Goal: Task Accomplishment & Management: Use online tool/utility

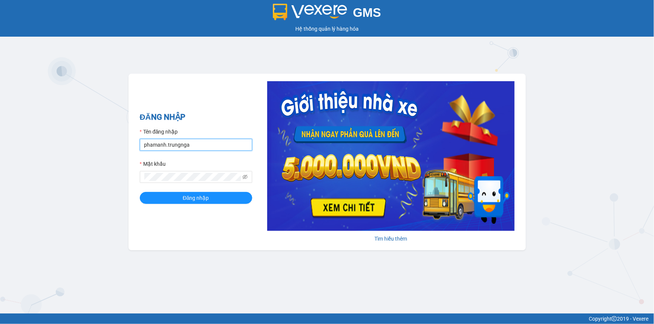
drag, startPoint x: 0, startPoint y: 0, endPoint x: 189, endPoint y: 146, distance: 238.5
click at [189, 146] on input "phamanh.trungnga" at bounding box center [196, 145] width 112 height 12
click at [189, 145] on input "phamanh.trungnga" at bounding box center [196, 145] width 112 height 12
type input "trucxinh.trungnga"
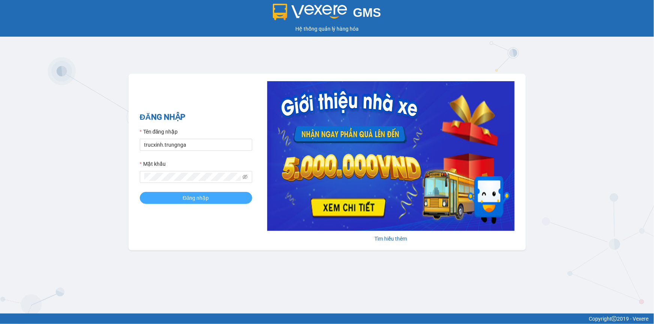
click at [182, 200] on button "Đăng nhập" at bounding box center [196, 198] width 112 height 12
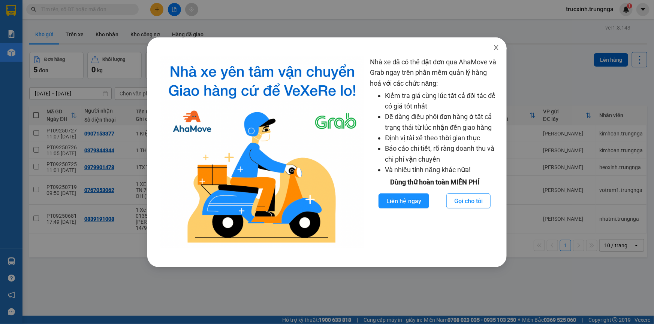
drag, startPoint x: 498, startPoint y: 46, endPoint x: 429, endPoint y: 42, distance: 69.1
click at [496, 46] on icon "close" at bounding box center [496, 48] width 6 height 6
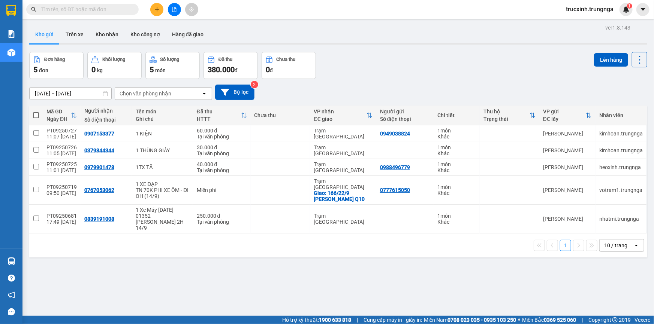
click at [100, 12] on input "text" at bounding box center [85, 9] width 88 height 8
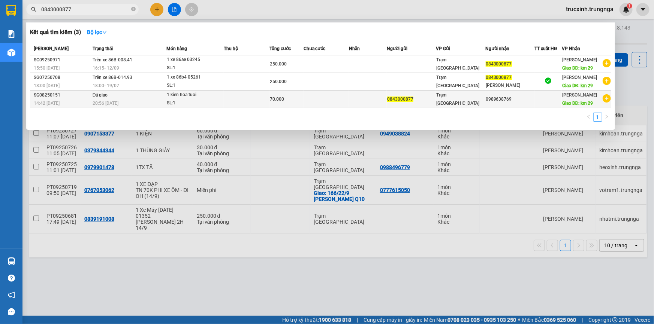
type input "0843000877"
click at [144, 97] on td "Đã giao 20:56 [DATE]" at bounding box center [129, 100] width 76 height 18
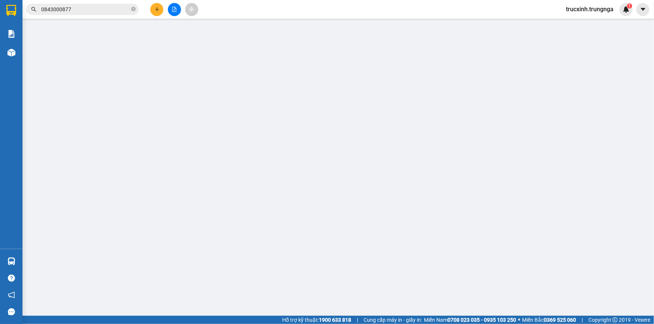
type input "0843000877"
type input "0989638769"
type input "km 29"
type input "70.000"
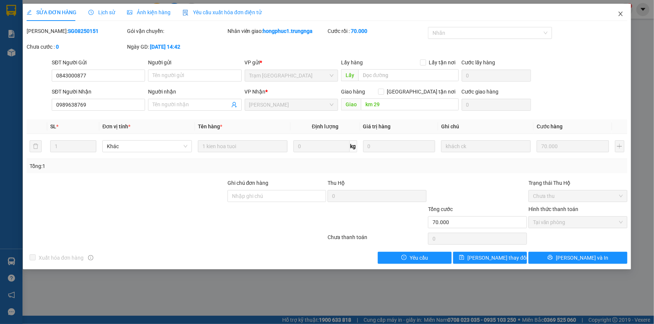
click at [619, 13] on icon "close" at bounding box center [620, 14] width 6 height 6
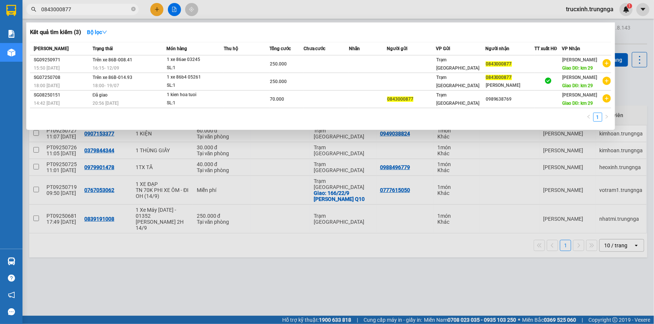
click at [88, 9] on input "0843000877" at bounding box center [85, 9] width 88 height 8
paste input "PT09250722"
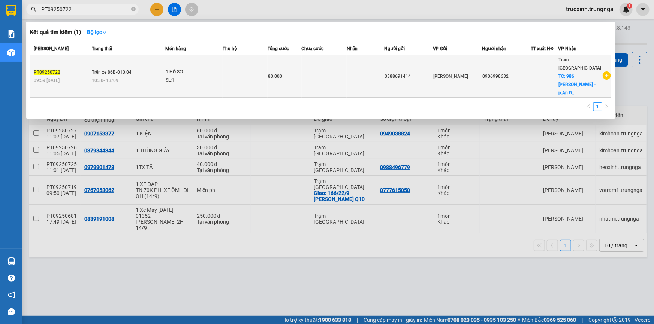
type input "PT09250722"
click at [159, 64] on td "Trên xe 86B-010.04 10:30 [DATE]" at bounding box center [127, 76] width 75 height 42
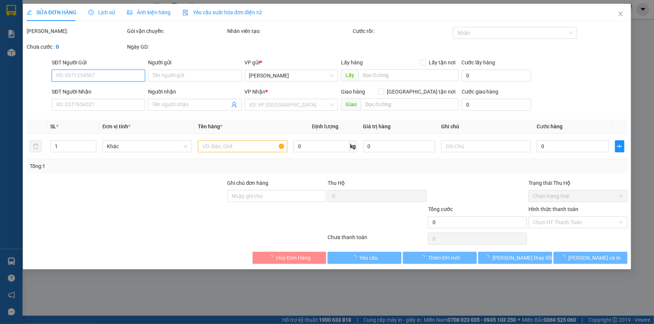
type input "0388691414"
type input "0906998632"
checkbox input "true"
type input "986 [PERSON_NAME] - p.An Đông (Q5 cũ)"
type input "80.000"
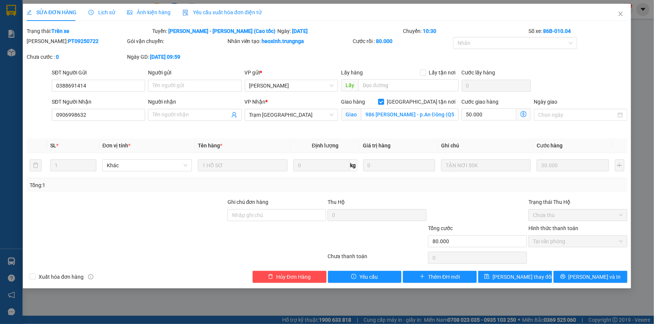
click at [213, 13] on span "Yêu cầu xuất hóa đơn điện tử" at bounding box center [221, 12] width 79 height 6
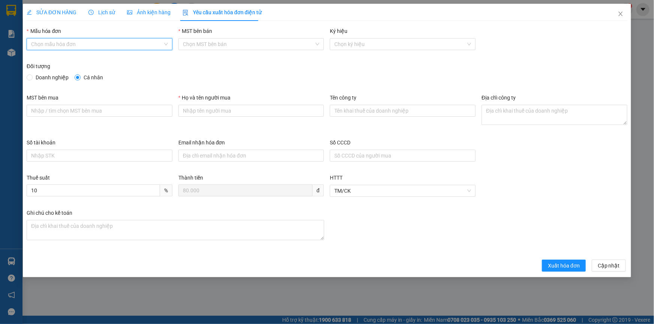
click at [54, 42] on input "Mẫu hóa đơn" at bounding box center [97, 44] width 132 height 11
click at [58, 60] on div "HÓA ĐƠN HÀNG" at bounding box center [99, 59] width 137 height 8
type input "8"
click at [43, 76] on span "Doanh nghiệp" at bounding box center [52, 77] width 39 height 8
click at [32, 76] on input "Doanh nghiệp" at bounding box center [29, 77] width 5 height 5
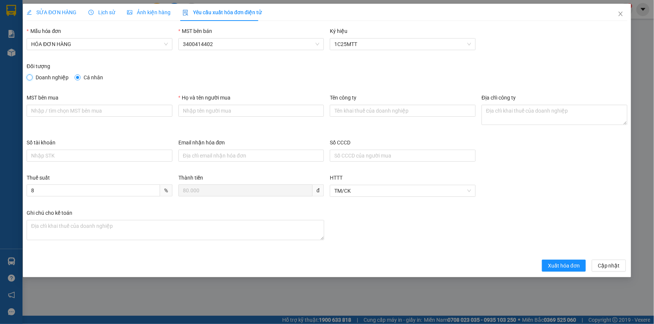
radio input "true"
radio input "false"
click at [52, 113] on input "MST bên mua" at bounding box center [100, 111] width 146 height 12
paste input "3400453095"
type input "3400453095"
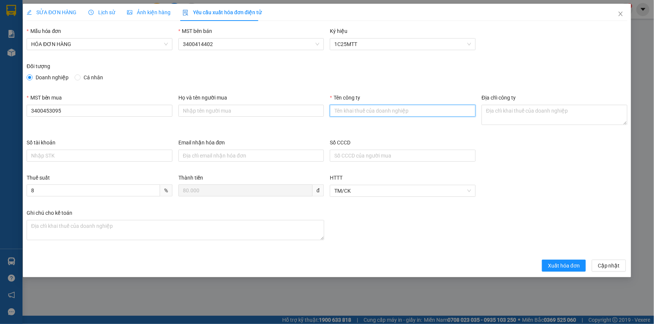
paste input "Công Ty Cổ Phần Xuất Nhập Khẩu [GEOGRAPHIC_DATA]"
type input "Công Ty Cổ Phần Xuất Nhập Khẩu [GEOGRAPHIC_DATA]"
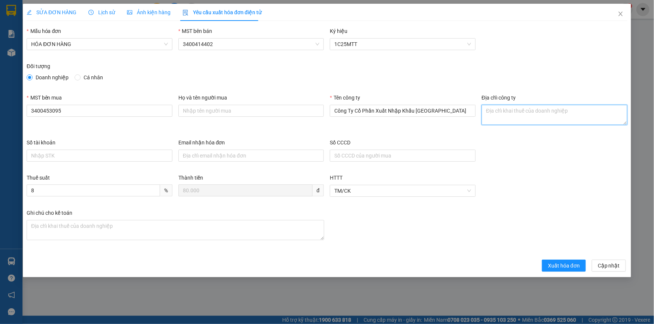
paste textarea "75-77 Võ Thị Sáu, [GEOGRAPHIC_DATA], [GEOGRAPHIC_DATA], [GEOGRAPHIC_DATA]"
type textarea "75-77 Võ Thị Sáu, [GEOGRAPHIC_DATA], [GEOGRAPHIC_DATA], [GEOGRAPHIC_DATA]"
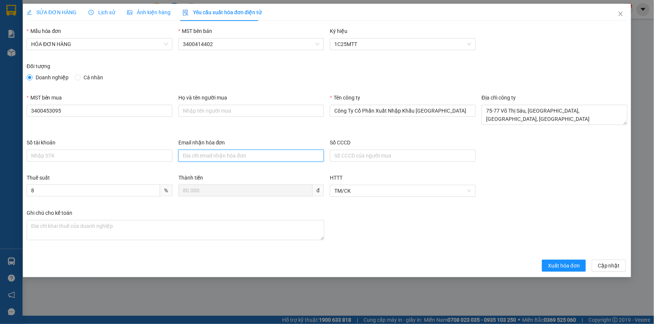
paste input "[EMAIL_ADDRESS][DOMAIN_NAME]"
type input "[EMAIL_ADDRESS][DOMAIN_NAME]"
click at [558, 265] on span "Xuất hóa đơn" at bounding box center [564, 266] width 32 height 8
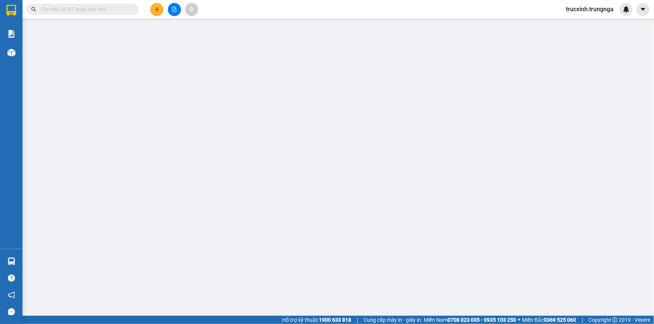
type input "80.000"
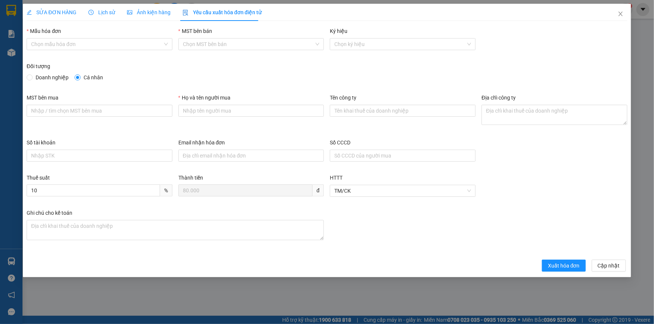
radio input "true"
radio input "false"
type input "3400453095"
type input "Công Ty Cổ Phần Xuất Nhập Khẩu [GEOGRAPHIC_DATA]"
type textarea "75-77 Võ Thị Sáu, [GEOGRAPHIC_DATA], [GEOGRAPHIC_DATA], [GEOGRAPHIC_DATA]"
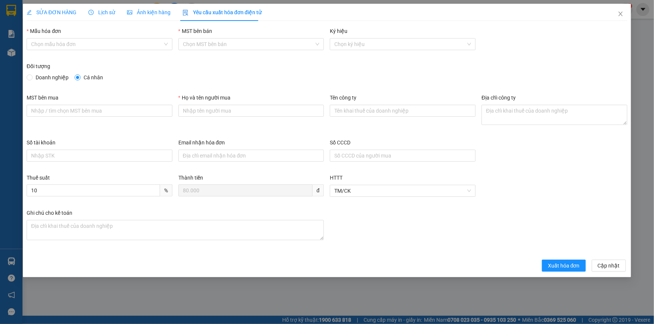
type input "[EMAIL_ADDRESS][DOMAIN_NAME]"
type input "8"
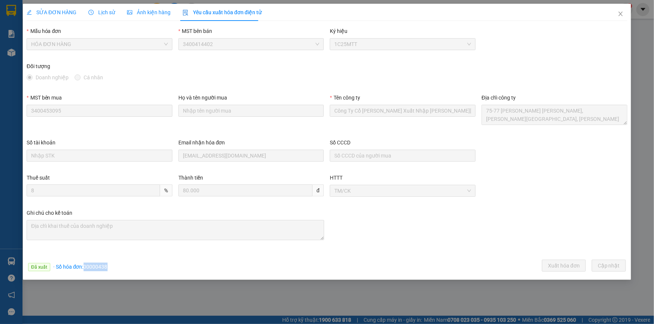
drag, startPoint x: 108, startPoint y: 268, endPoint x: 84, endPoint y: 268, distance: 24.0
click at [84, 268] on div "Đã xuất · Số hóa đơn: 00000438 Xuất hóa đơn Cập nhật" at bounding box center [327, 267] width 604 height 15
copy span "00000438"
click at [430, 257] on form "Mẫu hóa đơn HÓA ĐƠN HÀNG MST bên bán 3400414402 Ký hiệu 1C25MTT Đối tượng Doanh…" at bounding box center [327, 151] width 601 height 248
click at [622, 12] on icon "close" at bounding box center [620, 14] width 4 height 4
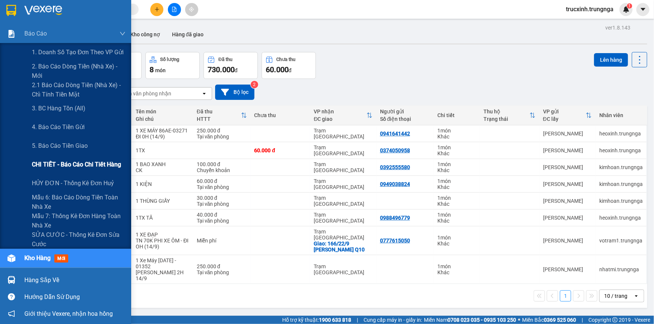
click at [65, 163] on span "CHI TIẾT - Báo cáo chi tiết hàng" at bounding box center [76, 164] width 89 height 9
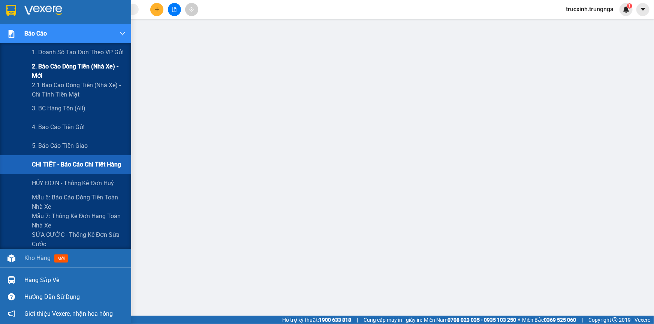
click at [68, 65] on span "2. Báo cáo dòng tiền (nhà xe) - mới" at bounding box center [79, 71] width 94 height 19
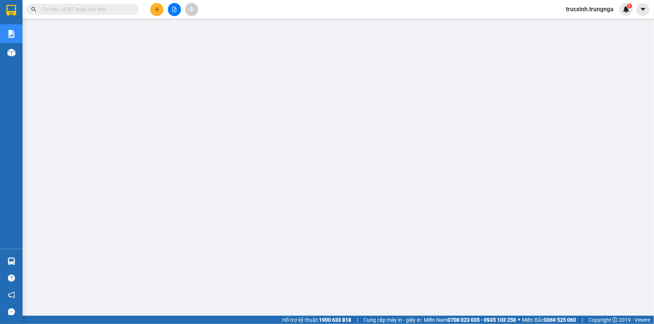
click at [115, 10] on input "text" at bounding box center [85, 9] width 88 height 8
type input "9"
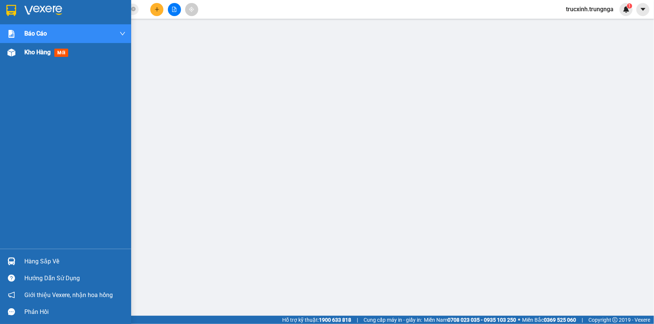
click at [13, 52] on img at bounding box center [11, 53] width 8 height 8
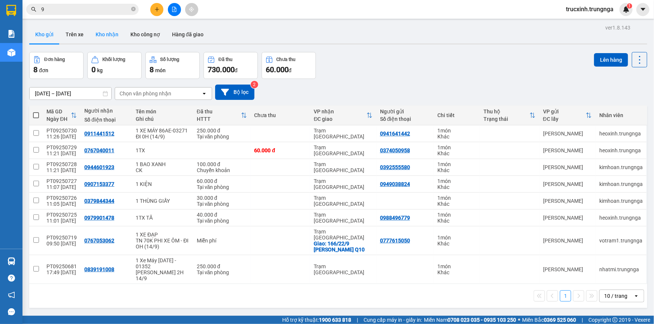
click at [111, 33] on button "Kho nhận" at bounding box center [107, 34] width 35 height 18
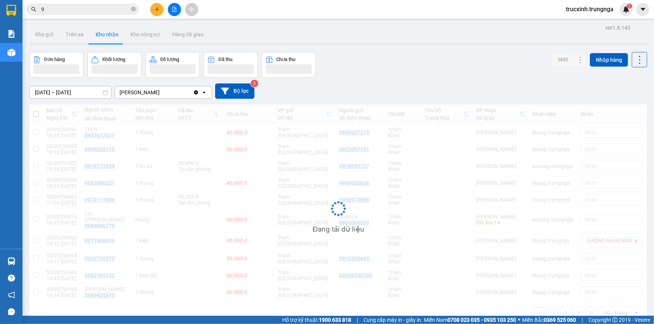
click at [71, 91] on input "[DATE] – [DATE]" at bounding box center [71, 93] width 82 height 12
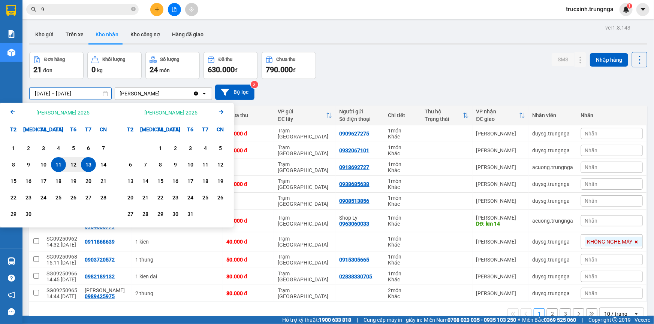
click at [11, 114] on icon "Arrow Left" at bounding box center [12, 112] width 9 height 9
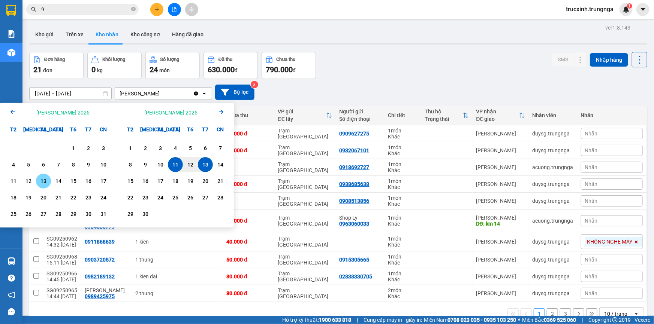
click at [43, 181] on div "13" at bounding box center [43, 181] width 10 height 9
click at [81, 96] on input "13/08/2025 – / /" at bounding box center [71, 94] width 82 height 12
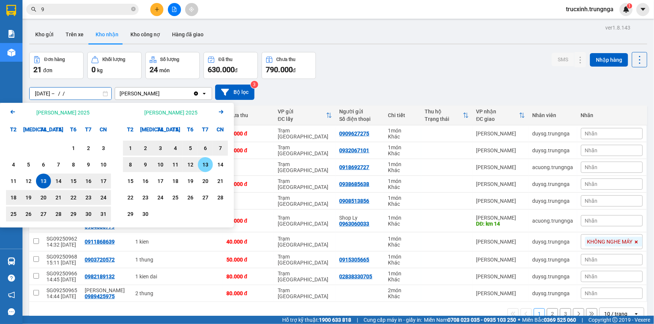
click at [202, 166] on div "13" at bounding box center [205, 164] width 10 height 9
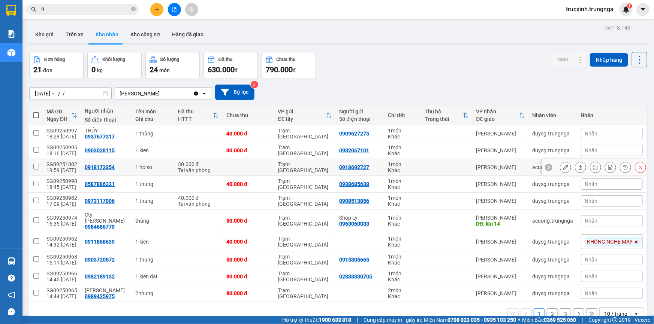
type input "13/08/2025 – 13/09/2025"
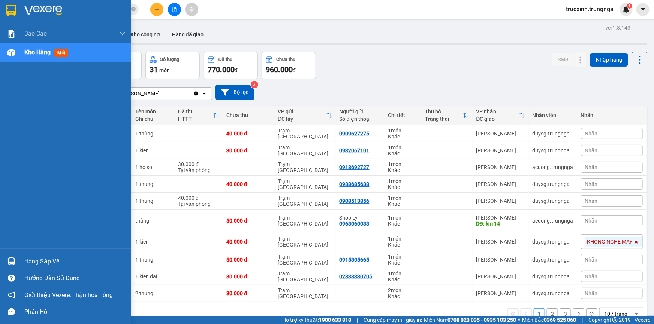
click at [15, 259] on div at bounding box center [11, 261] width 13 height 13
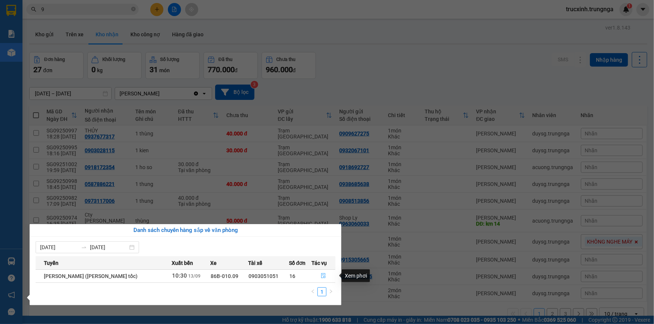
click at [322, 276] on icon "file-done" at bounding box center [323, 276] width 5 height 5
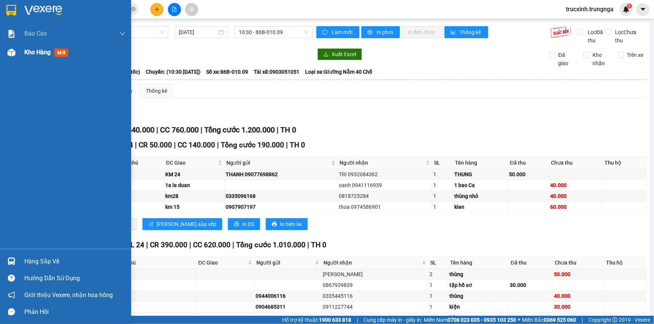
click at [40, 51] on span "Kho hàng" at bounding box center [37, 52] width 26 height 7
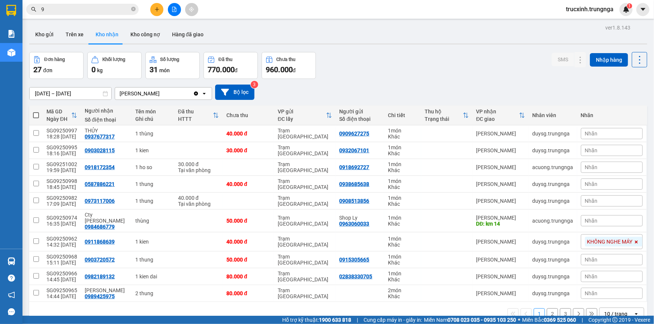
scroll to position [34, 0]
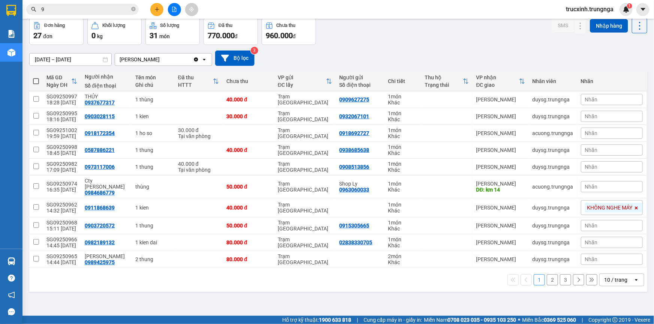
click at [616, 277] on div "10 / trang" at bounding box center [615, 280] width 23 height 7
click at [604, 254] on span "100 / trang" at bounding box center [613, 257] width 27 height 7
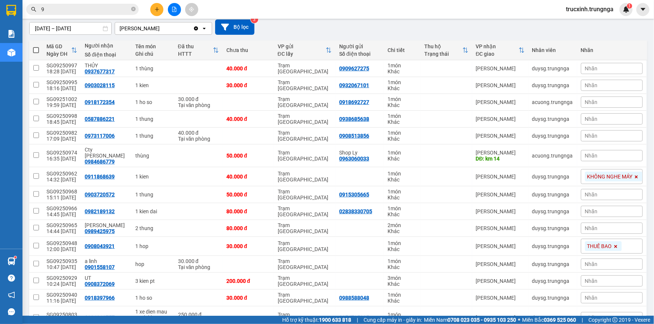
scroll to position [0, 0]
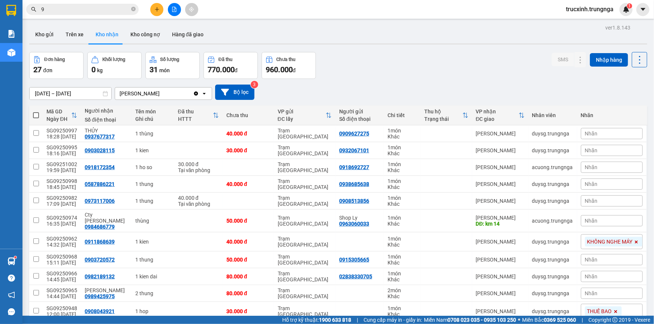
click at [51, 91] on input "13/08/2025 – 13/09/2025" at bounding box center [71, 94] width 82 height 12
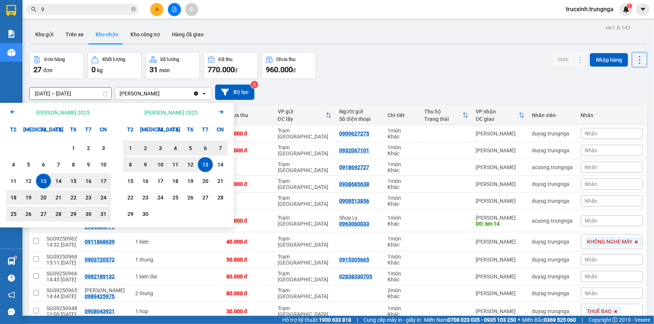
click at [46, 181] on div "13" at bounding box center [43, 181] width 10 height 9
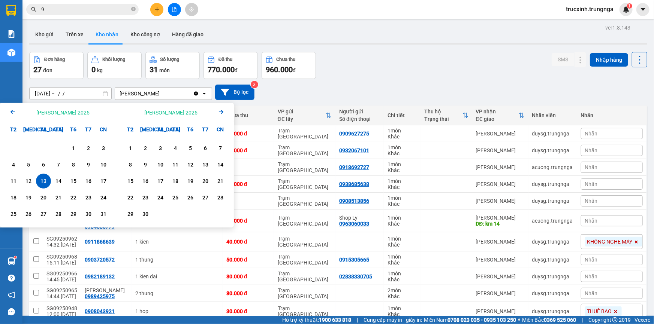
click at [91, 94] on input "13/08/2025 – / /" at bounding box center [71, 94] width 82 height 12
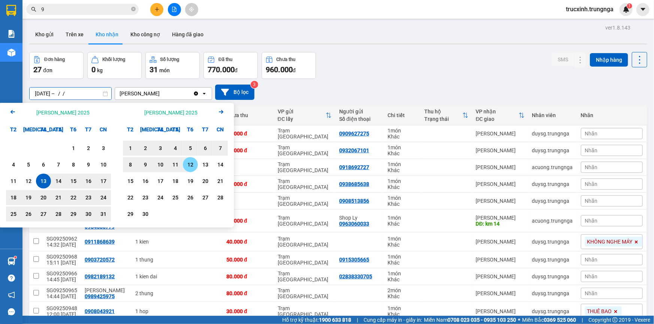
drag, startPoint x: 191, startPoint y: 164, endPoint x: 182, endPoint y: 160, distance: 9.6
click at [191, 164] on div "12" at bounding box center [190, 164] width 10 height 9
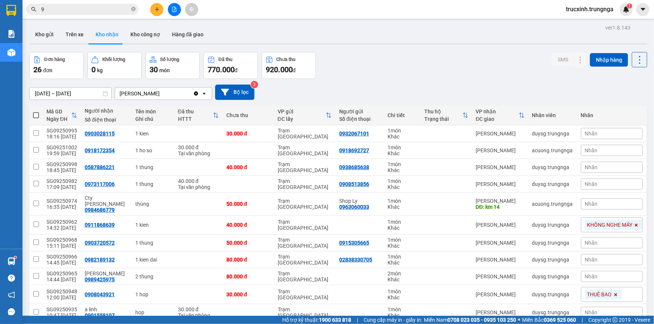
click at [44, 95] on input "13/08/2025 – 12/09/2025" at bounding box center [71, 94] width 82 height 12
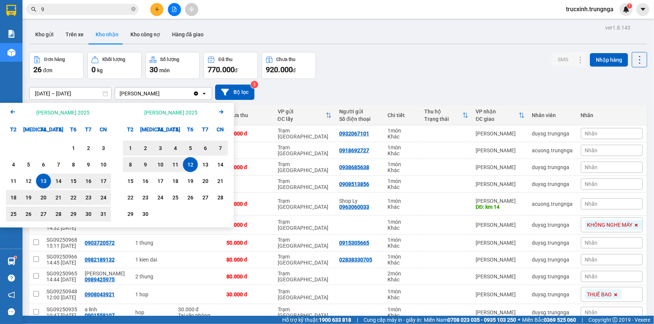
click at [43, 180] on div "13" at bounding box center [43, 181] width 10 height 9
drag, startPoint x: 199, startPoint y: 164, endPoint x: 108, endPoint y: 167, distance: 91.1
click at [199, 164] on div "13" at bounding box center [205, 164] width 15 height 15
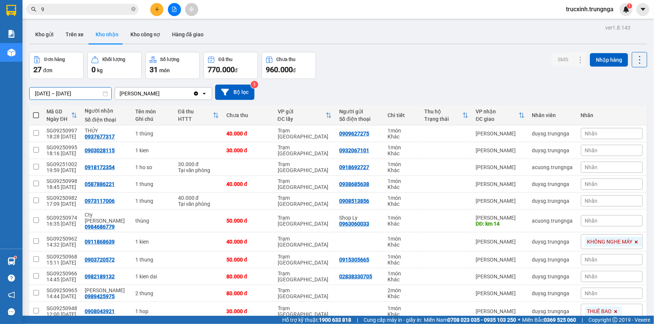
click at [60, 94] on input "13/08/2025 – 13/09/2025" at bounding box center [71, 94] width 82 height 12
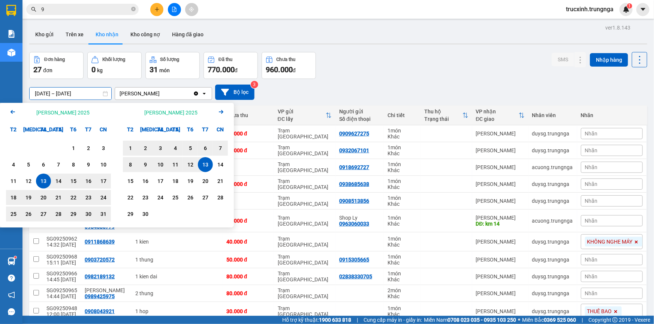
click at [48, 178] on div "13" at bounding box center [43, 181] width 10 height 9
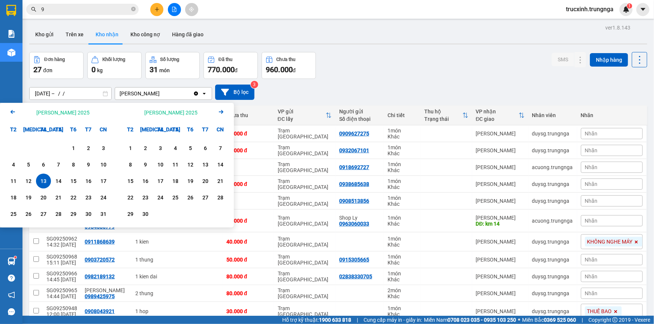
click at [88, 91] on input "13/08/2025 – / /" at bounding box center [71, 94] width 82 height 12
click at [32, 180] on div "12" at bounding box center [28, 181] width 10 height 9
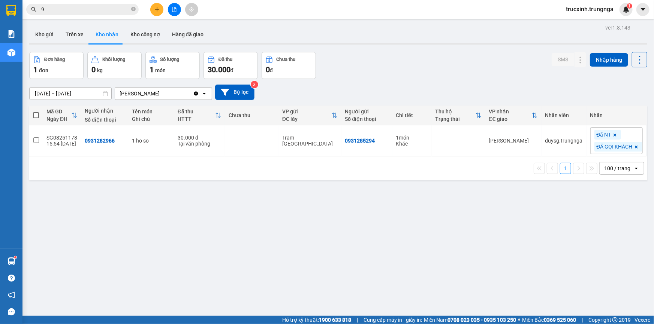
click at [48, 92] on input "12/08/2025 – 13/08/2025" at bounding box center [71, 94] width 82 height 12
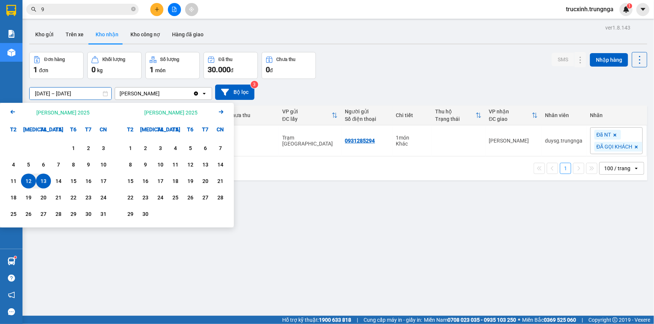
click at [31, 179] on div "12" at bounding box center [28, 181] width 10 height 9
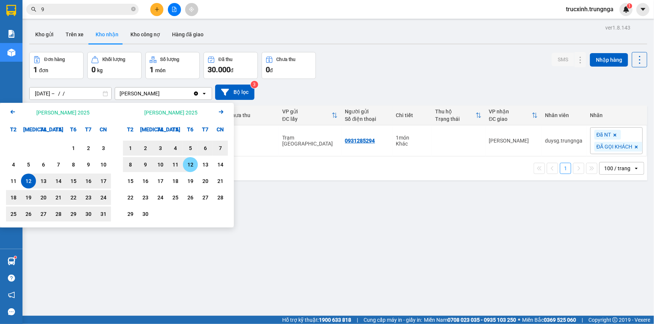
click at [187, 164] on div "12" at bounding box center [190, 164] width 10 height 9
type input "12/08/2025 – 12/09/2025"
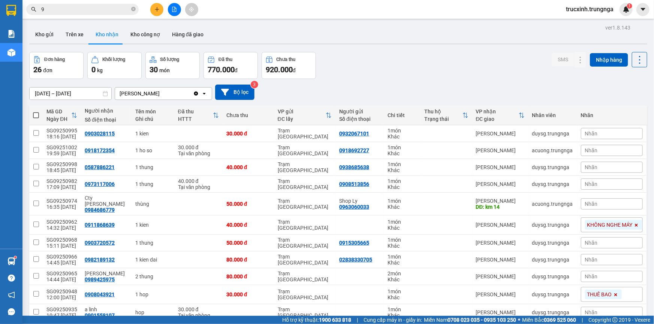
click at [61, 8] on input "9" at bounding box center [85, 9] width 88 height 8
paste input "6071"
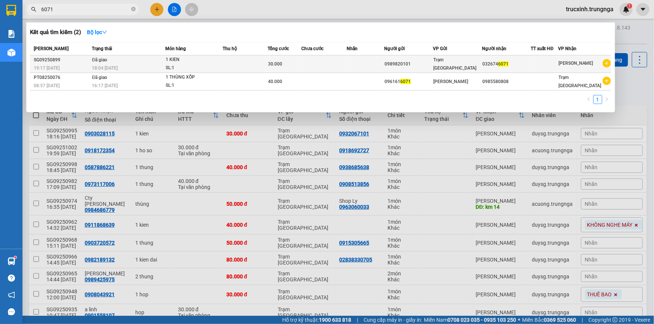
type input "6071"
click at [168, 60] on div "1 KIEN" at bounding box center [194, 60] width 56 height 8
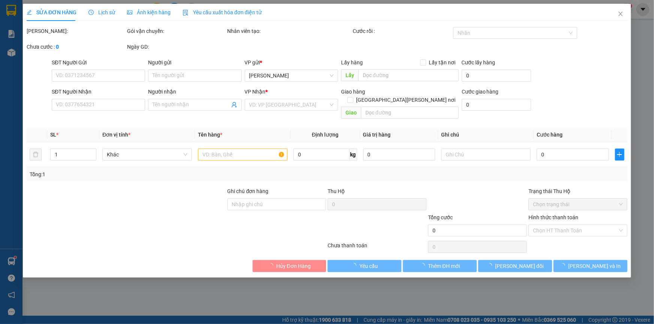
type input "0989820101"
type input "0326746071"
type input "30.000"
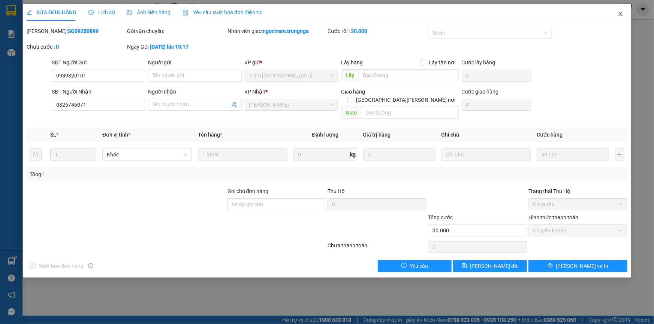
click at [619, 13] on icon "close" at bounding box center [620, 14] width 4 height 4
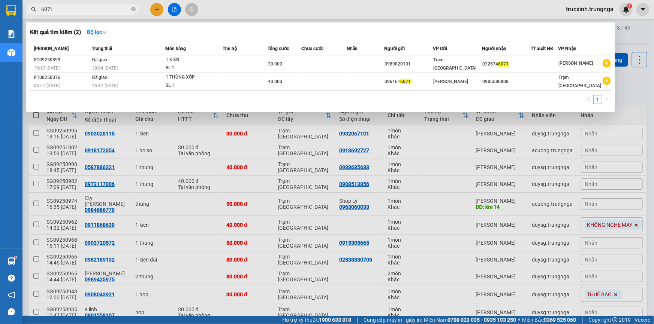
click at [64, 7] on input "6071" at bounding box center [85, 9] width 88 height 8
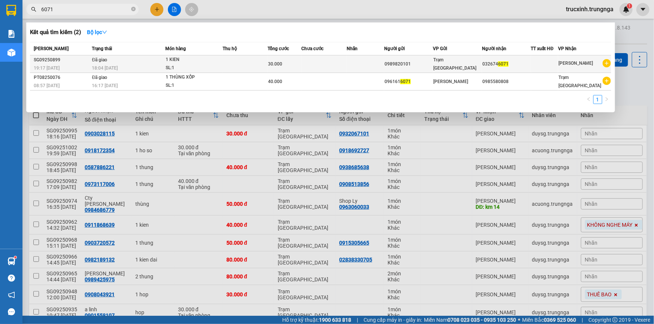
click at [117, 64] on div "18:04 - 12/09" at bounding box center [128, 68] width 73 height 8
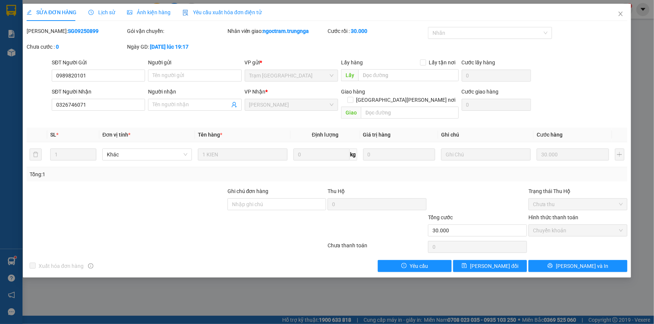
click at [103, 14] on span "Lịch sử" at bounding box center [101, 12] width 27 height 6
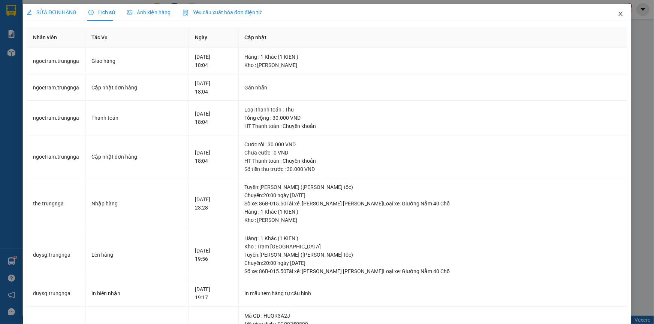
drag, startPoint x: 618, startPoint y: 16, endPoint x: 148, endPoint y: 10, distance: 469.9
click at [618, 16] on icon "close" at bounding box center [620, 14] width 6 height 6
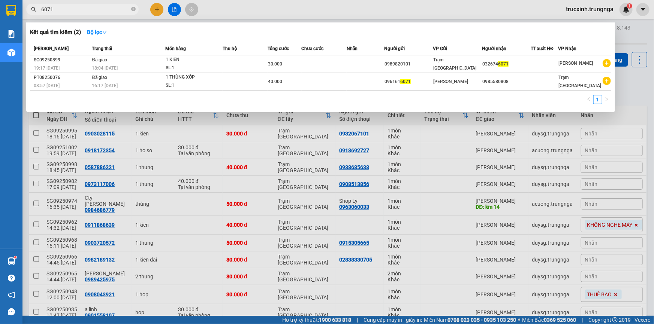
click at [64, 8] on span "6071" at bounding box center [82, 9] width 112 height 11
click at [64, 8] on input "6071" at bounding box center [85, 9] width 88 height 8
paste input "858"
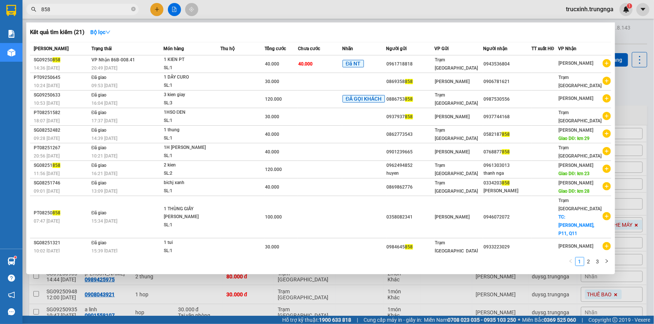
drag, startPoint x: 57, startPoint y: 11, endPoint x: 29, endPoint y: 7, distance: 28.0
click at [28, 7] on span "858" at bounding box center [82, 9] width 112 height 11
paste input "75"
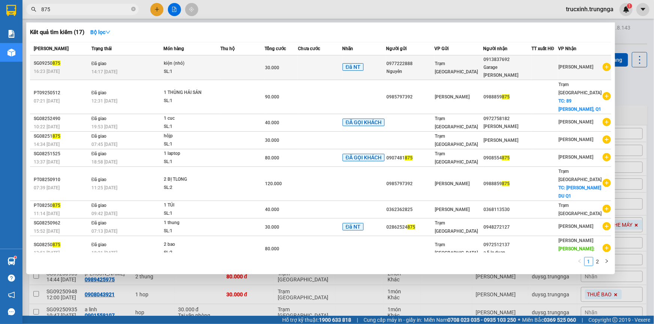
type input "875"
click at [263, 65] on td at bounding box center [242, 67] width 44 height 25
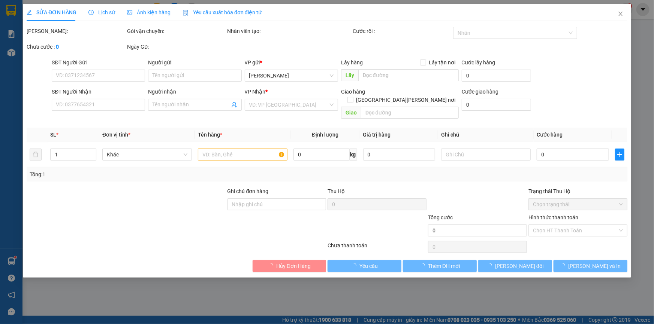
type input "0977222888"
type input "Nguyên"
type input "0913837692"
type input "Garage Huy Phan Thiết"
type input "a duy"
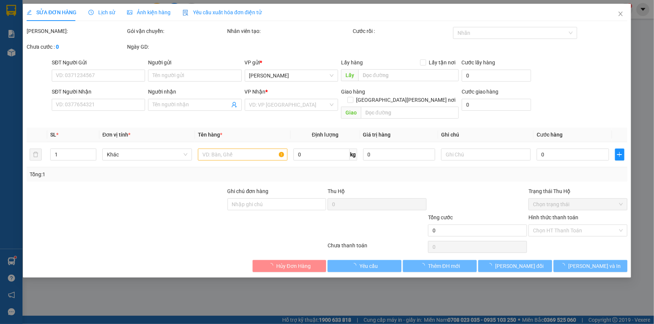
type input "30.000"
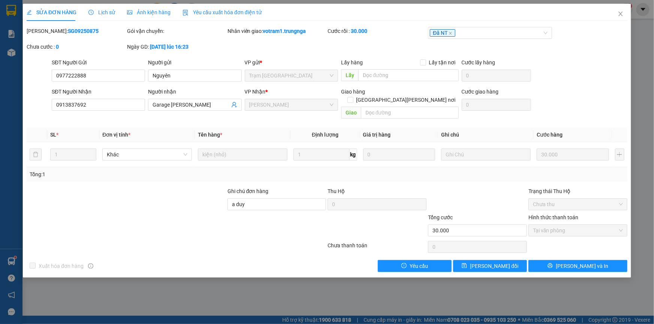
click at [105, 11] on span "Lịch sử" at bounding box center [101, 12] width 27 height 6
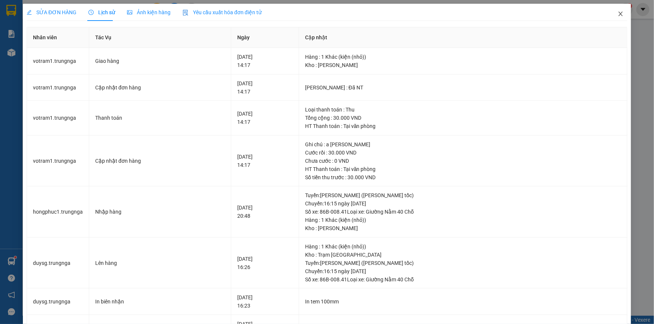
click at [617, 15] on icon "close" at bounding box center [620, 14] width 6 height 6
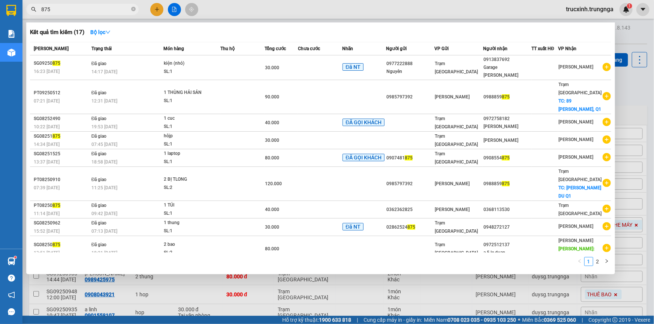
click at [88, 10] on input "875" at bounding box center [85, 9] width 88 height 8
paste input "708"
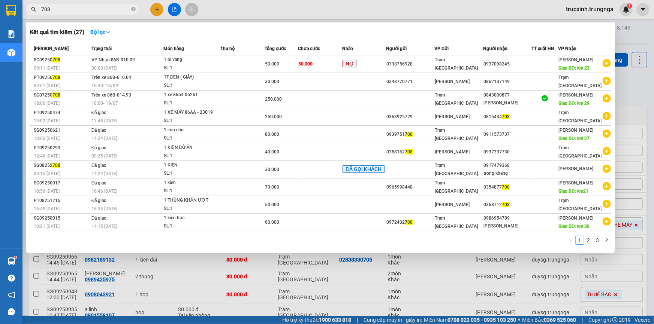
click at [72, 5] on input "708" at bounding box center [85, 9] width 88 height 8
click at [67, 7] on input "708" at bounding box center [85, 9] width 88 height 8
paste input "653"
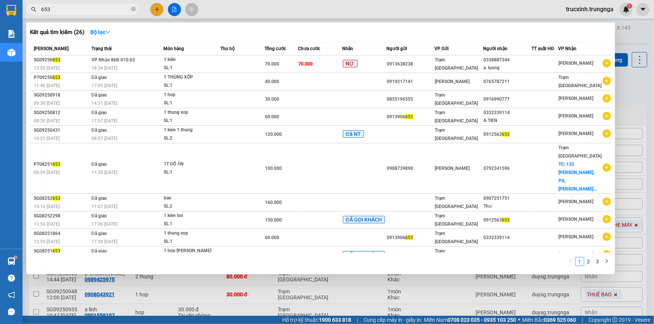
click at [54, 10] on input "653" at bounding box center [85, 9] width 88 height 8
paste input "20"
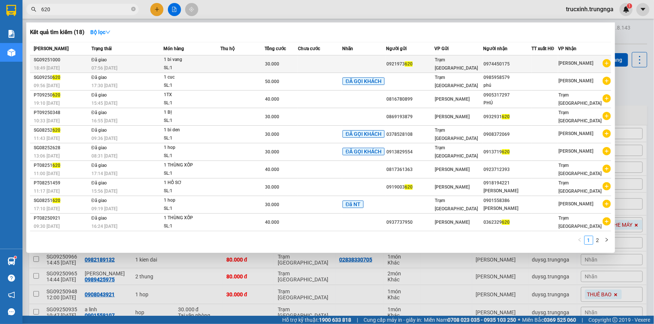
type input "620"
click at [193, 64] on div "SL: 1" at bounding box center [192, 68] width 56 height 8
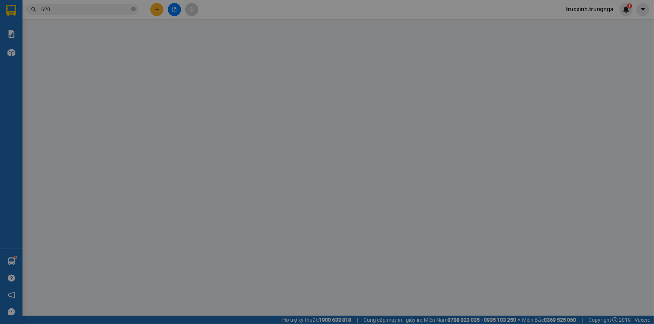
type input "0921973620"
type input "0974450175"
type input "30.000"
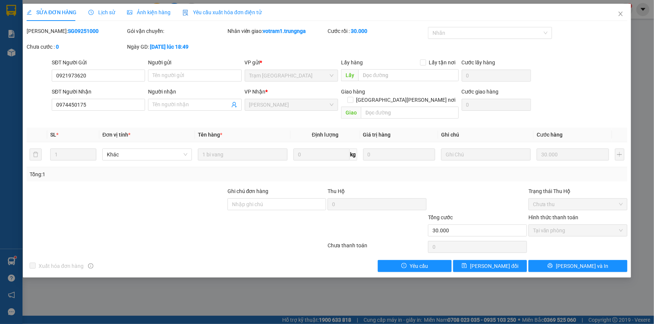
click at [106, 7] on div "Lịch sử" at bounding box center [101, 12] width 27 height 17
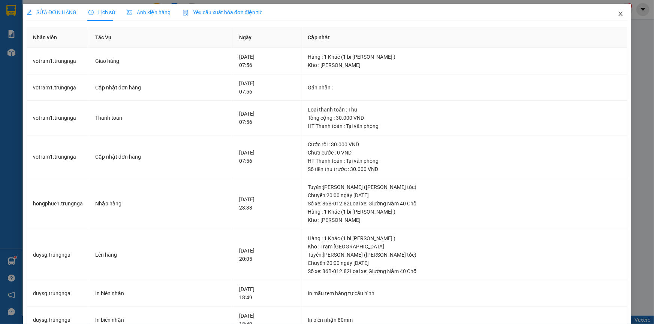
click at [618, 15] on icon "close" at bounding box center [620, 14] width 4 height 4
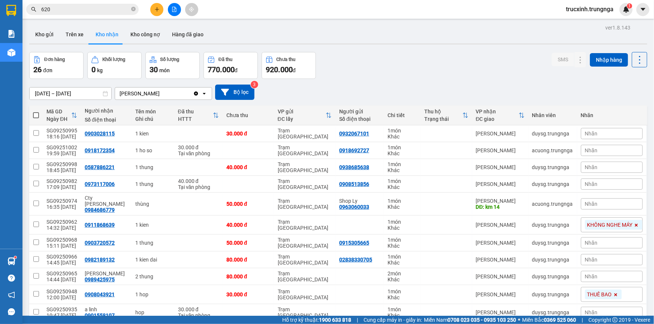
click at [58, 13] on input "620" at bounding box center [85, 9] width 88 height 8
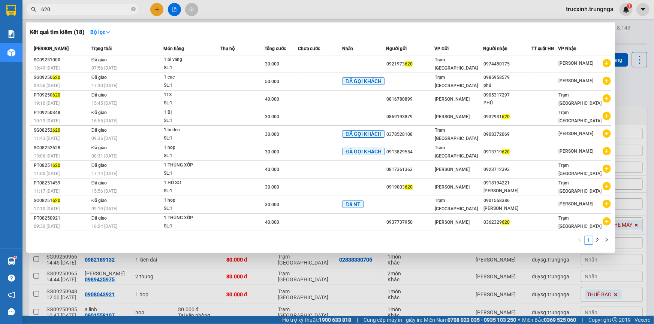
click at [59, 11] on input "620" at bounding box center [85, 9] width 88 height 8
paste input "575"
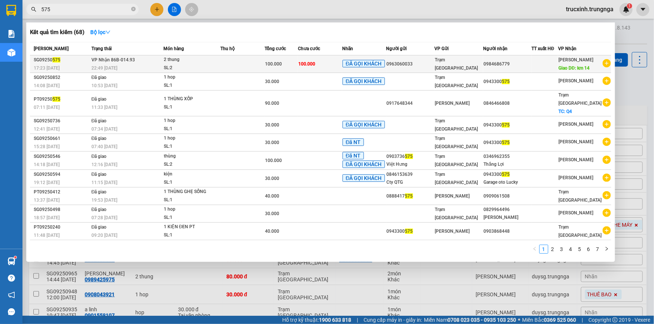
type input "575"
click at [293, 64] on div "100.000" at bounding box center [281, 64] width 33 height 8
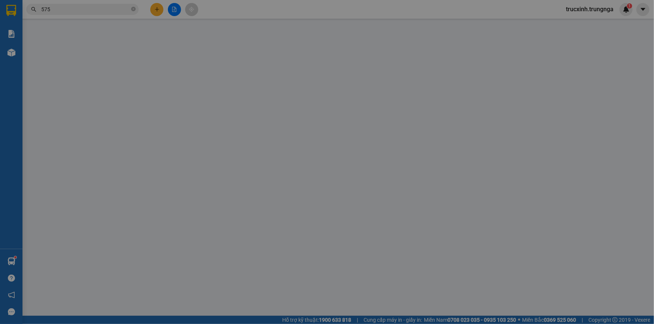
type input "0963060033"
type input "0984686779"
type input "km 14"
type input "100.000"
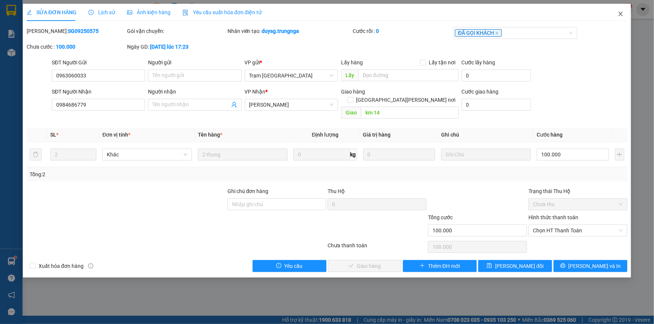
click at [619, 15] on icon "close" at bounding box center [620, 14] width 6 height 6
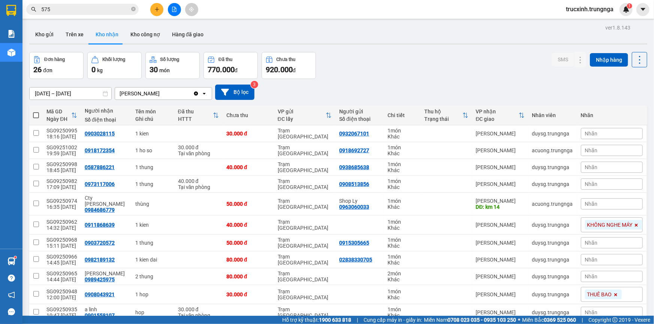
click at [57, 8] on input "575" at bounding box center [85, 9] width 88 height 8
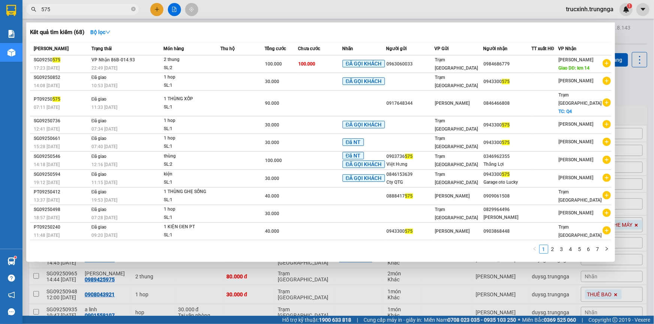
click at [57, 8] on input "575" at bounding box center [85, 9] width 88 height 8
paste input "SG09250981"
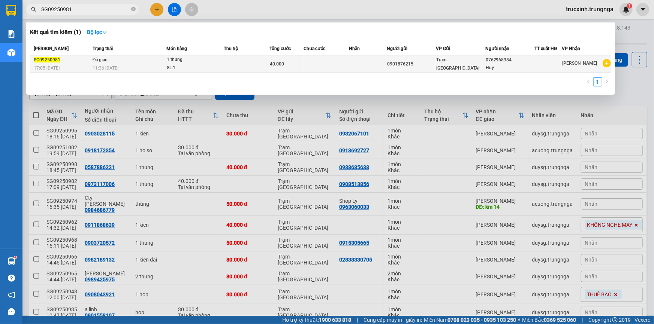
type input "SG09250981"
click at [156, 64] on div "11:36 - 13/09" at bounding box center [129, 68] width 73 height 8
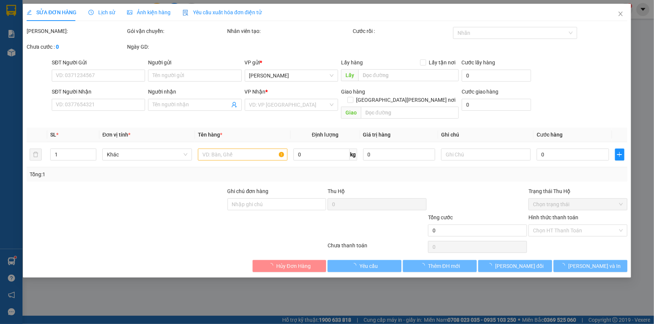
type input "0901876215"
type input "0762968384"
type input "Huy"
type input "40.000"
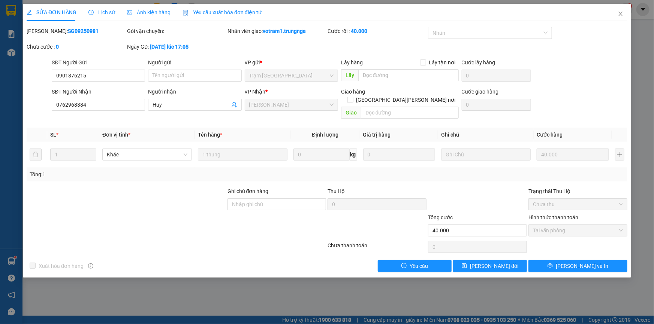
click at [105, 9] on span "Lịch sử" at bounding box center [101, 12] width 27 height 6
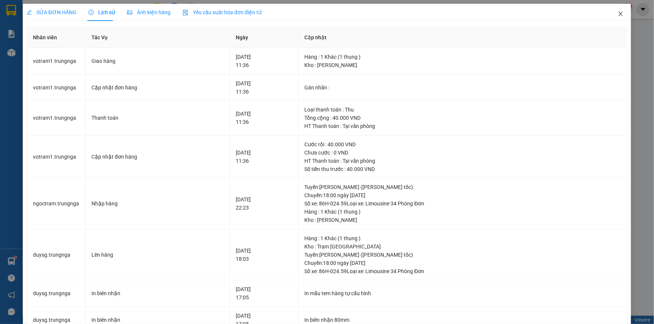
click at [618, 15] on icon "close" at bounding box center [620, 14] width 4 height 4
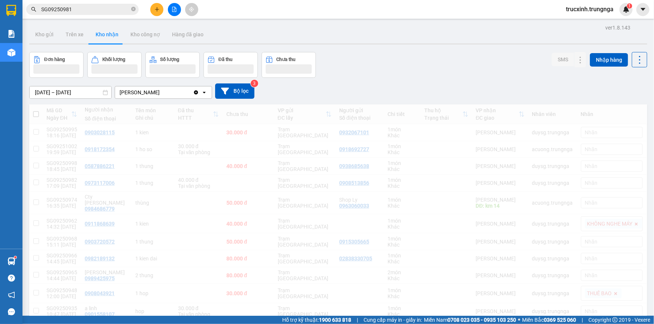
click at [77, 11] on input "SG09250981" at bounding box center [85, 9] width 88 height 8
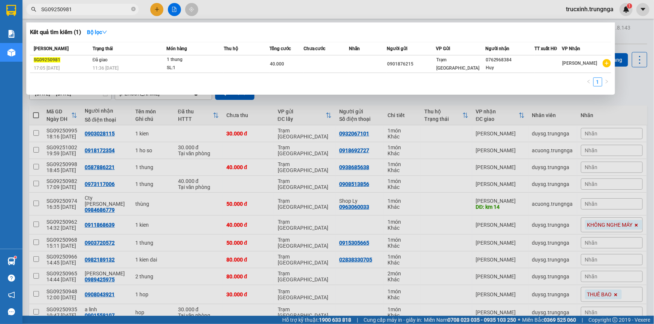
click at [77, 11] on input "SG09250981" at bounding box center [85, 9] width 88 height 8
paste input "08"
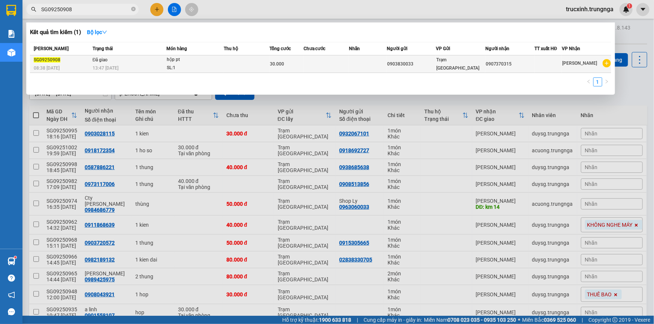
type input "SG09250908"
click at [183, 60] on div "hộp pt" at bounding box center [195, 60] width 56 height 8
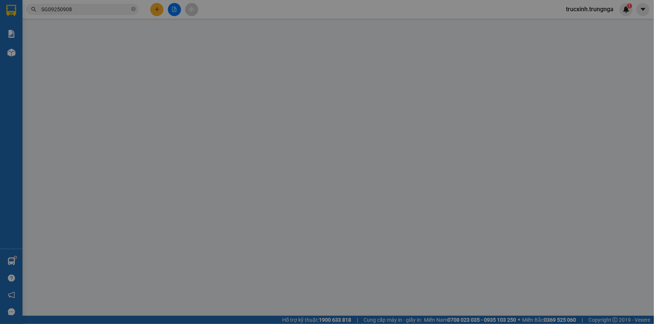
type input "0903830033"
type input "0907370315"
type input "a đen"
type input "30.000"
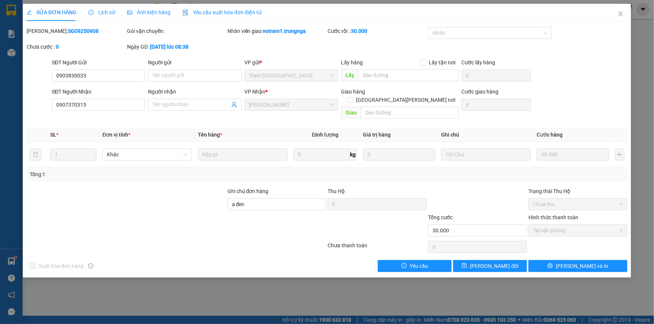
click at [111, 10] on span "Lịch sử" at bounding box center [101, 12] width 27 height 6
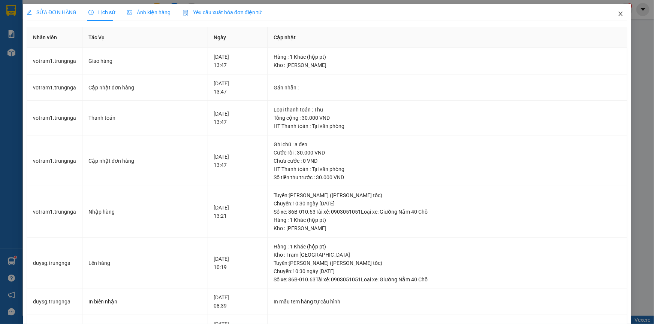
click at [611, 15] on span "Close" at bounding box center [620, 14] width 21 height 21
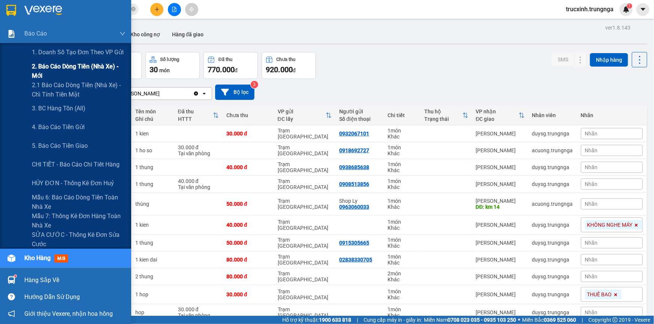
click at [68, 67] on span "2. Báo cáo dòng tiền (nhà xe) - mới" at bounding box center [79, 71] width 94 height 19
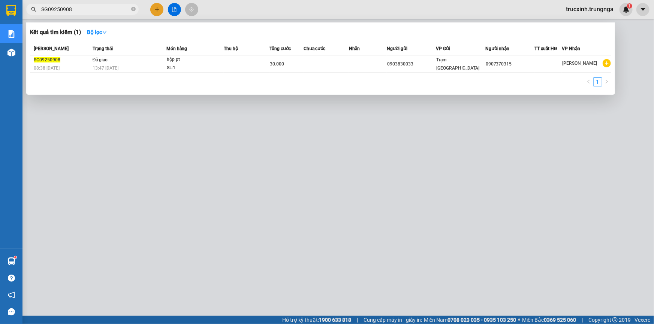
click at [78, 4] on span "SG09250908" at bounding box center [82, 9] width 112 height 11
click at [76, 10] on input "SG09250908" at bounding box center [85, 9] width 88 height 8
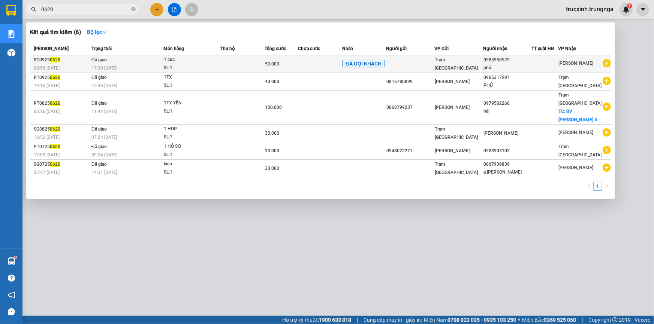
type input "0620"
click at [190, 64] on div "SL: 1" at bounding box center [192, 68] width 56 height 8
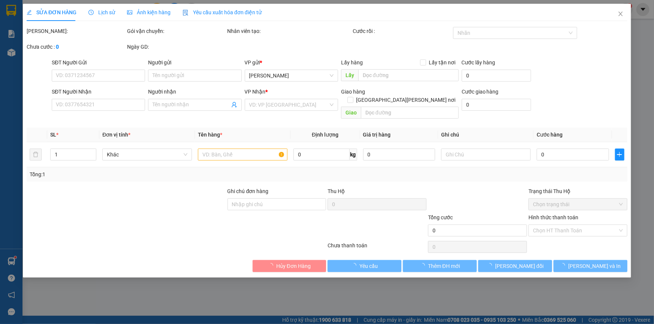
type input "0985958579"
type input "phú"
type input "50.000"
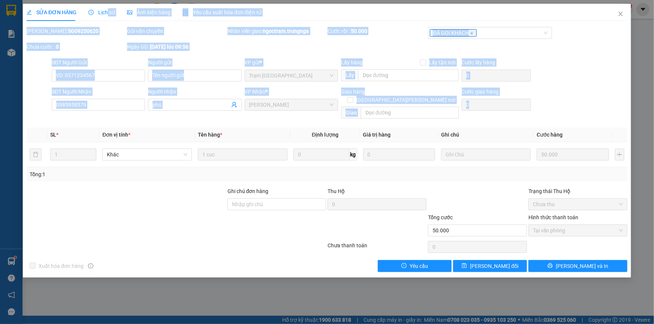
drag, startPoint x: 106, startPoint y: 9, endPoint x: 299, endPoint y: 114, distance: 219.5
click at [299, 114] on div "SỬA ĐƠN HÀNG Lịch sử Ảnh kiện hàng Yêu cầu xuất hóa đơn điện tử Total Paid Fee …" at bounding box center [327, 138] width 601 height 269
click at [573, 79] on div "SĐT Người Gửi VD: 0371234567 Người gửi Tên người gửi VP gửi * Trạm Sài Gòn Lấy …" at bounding box center [339, 71] width 578 height 26
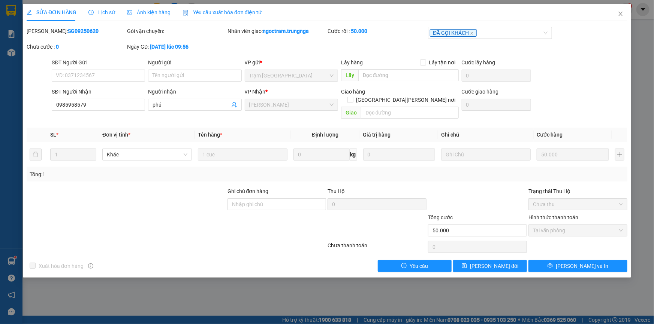
click at [180, 198] on div at bounding box center [126, 200] width 201 height 26
click at [101, 9] on span "Lịch sử" at bounding box center [101, 12] width 27 height 6
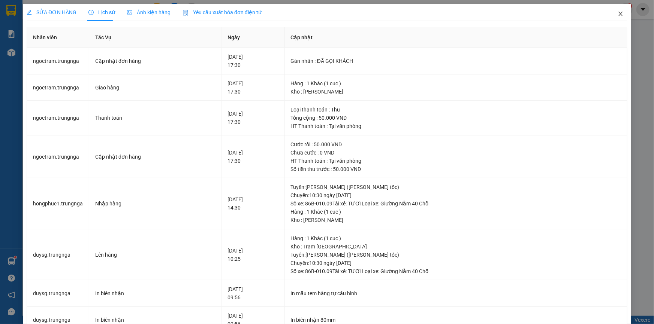
click at [617, 15] on icon "close" at bounding box center [620, 14] width 6 height 6
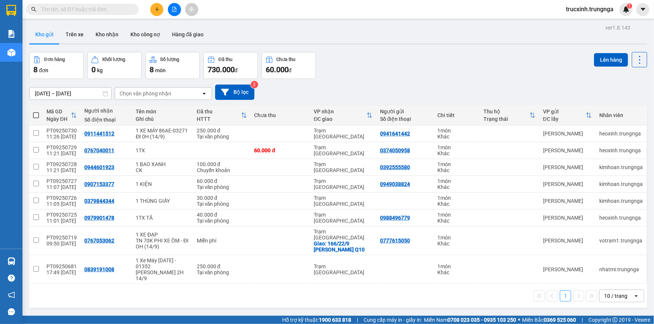
click at [99, 10] on input "text" at bounding box center [85, 9] width 88 height 8
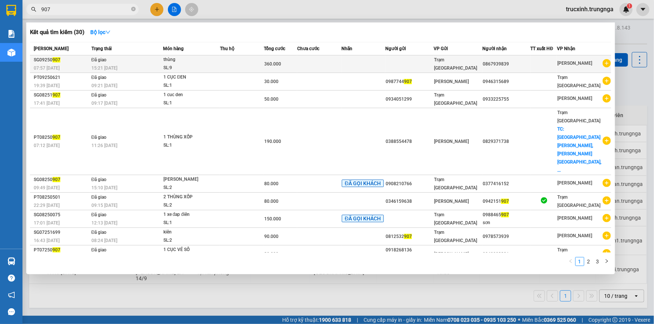
type input "907"
click at [111, 63] on td "Đã giao 15:21 - 12/09" at bounding box center [126, 64] width 73 height 18
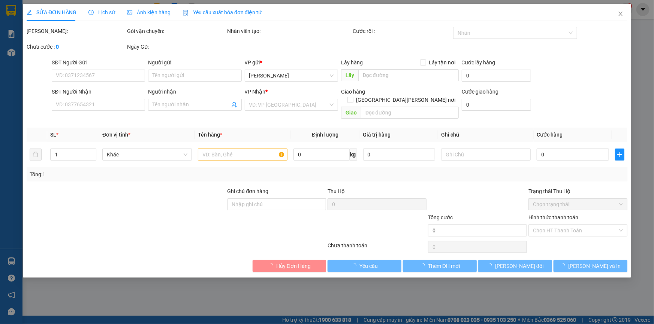
type input "0867939839"
type input "360.000"
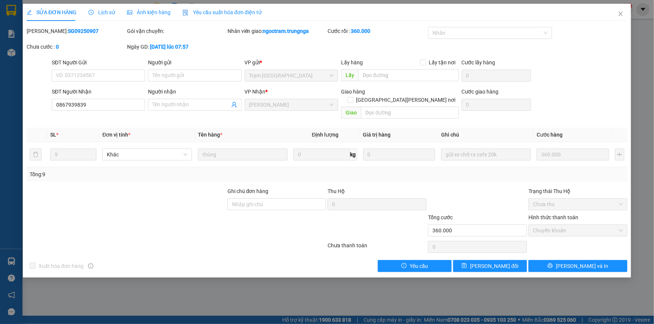
drag, startPoint x: 78, startPoint y: 33, endPoint x: 46, endPoint y: 31, distance: 31.9
click at [46, 31] on div "Mã ĐH: SG09250907" at bounding box center [76, 31] width 99 height 8
copy b "SG09250907"
click at [618, 13] on icon "close" at bounding box center [620, 14] width 6 height 6
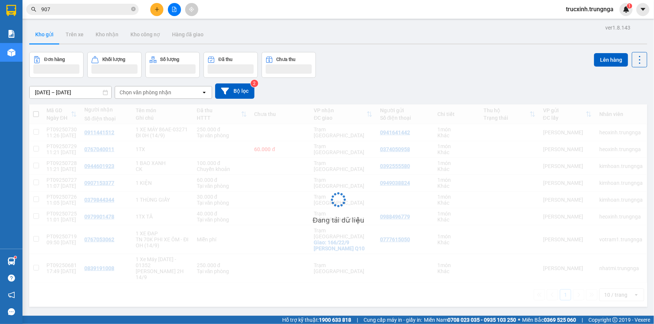
click at [64, 8] on input "907" at bounding box center [85, 9] width 88 height 8
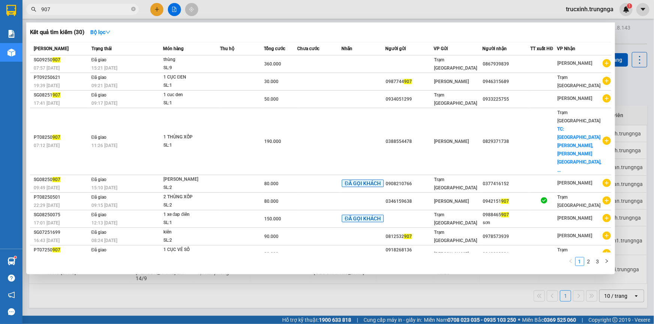
click at [64, 8] on input "907" at bounding box center [85, 9] width 88 height 8
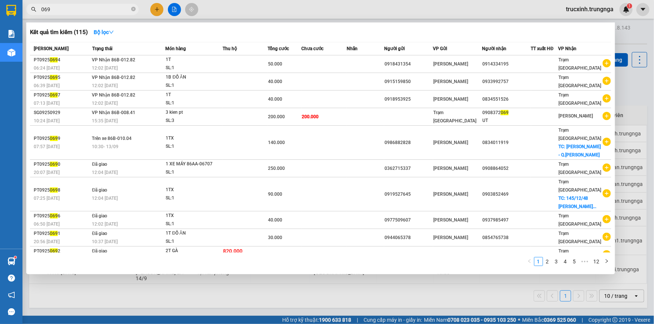
drag, startPoint x: 57, startPoint y: 7, endPoint x: 21, endPoint y: 6, distance: 35.6
click at [22, 6] on section "Kết quả tìm kiếm ( 115 ) Bộ lọc Mã ĐH Trạng thái Món hàng Thu hộ Tổng cước Chưa…" at bounding box center [327, 162] width 654 height 324
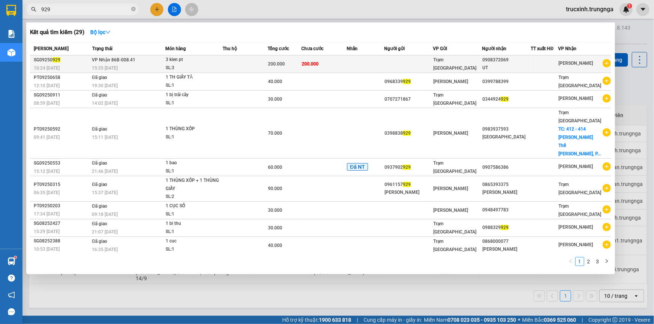
type input "929"
click at [250, 66] on td at bounding box center [245, 64] width 45 height 18
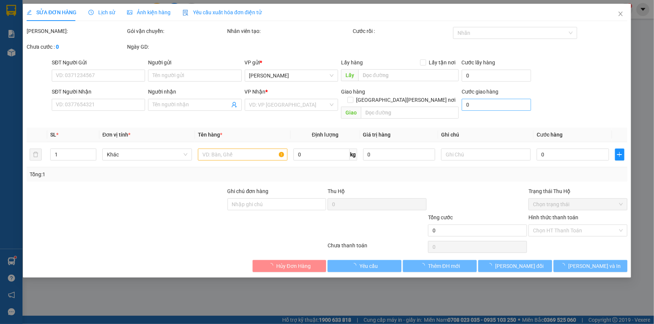
type input "0908372069"
type input "UT"
type input "200.000"
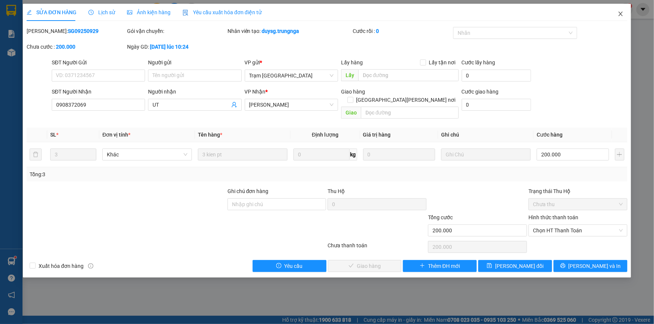
click at [622, 15] on icon "close" at bounding box center [620, 14] width 6 height 6
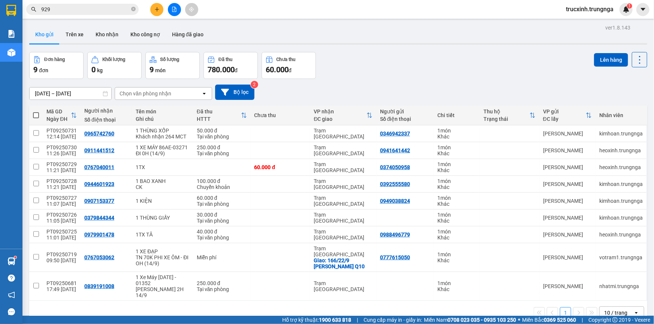
click at [68, 13] on span "929" at bounding box center [82, 9] width 112 height 11
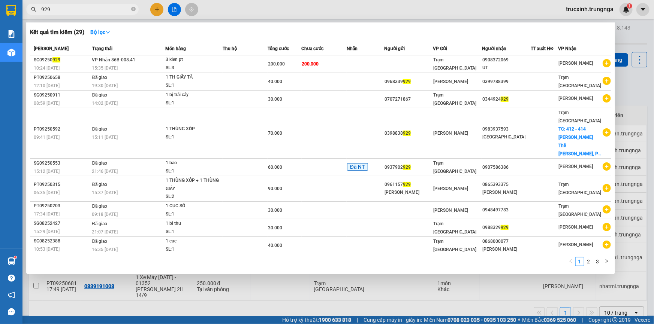
click at [65, 11] on input "929" at bounding box center [85, 9] width 88 height 8
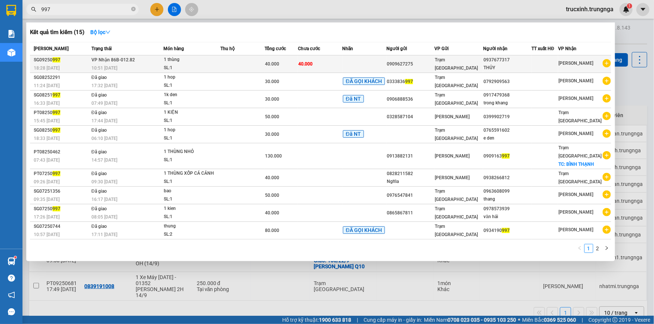
type input "997"
click at [242, 64] on td at bounding box center [242, 64] width 44 height 18
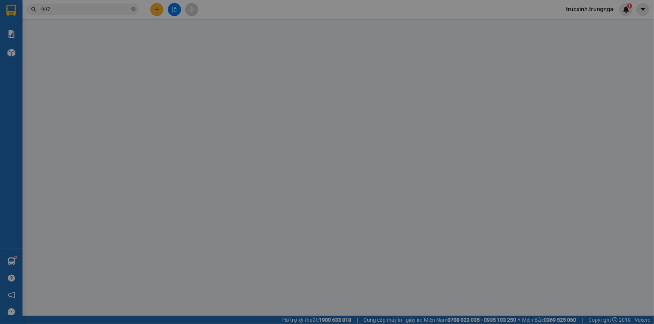
type input "0909627275"
type input "0937677317"
type input "THỦY"
type input "40.000"
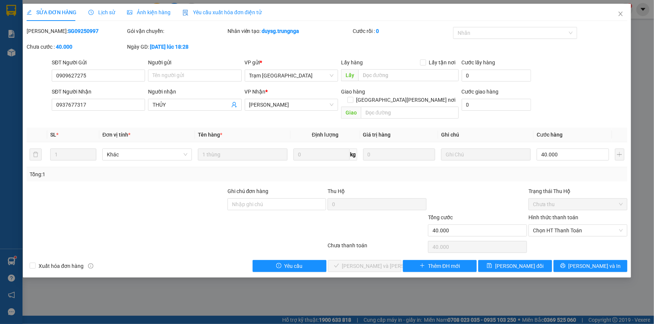
click at [98, 11] on span "Lịch sử" at bounding box center [101, 12] width 27 height 6
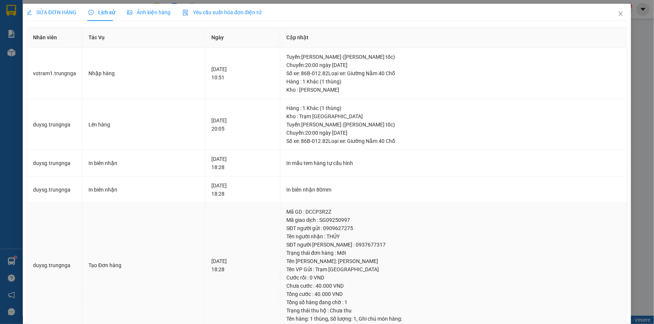
scroll to position [18, 0]
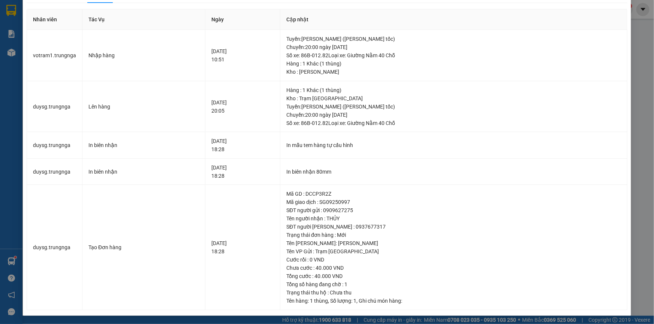
click at [638, 45] on div "SỬA ĐƠN HÀNG Lịch sử Ảnh kiện hàng Yêu cầu xuất hóa đơn điện tử Total Paid Fee …" at bounding box center [327, 162] width 654 height 324
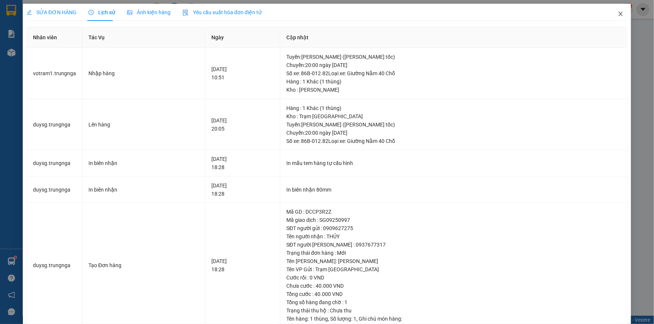
click at [619, 13] on span "Close" at bounding box center [620, 14] width 21 height 21
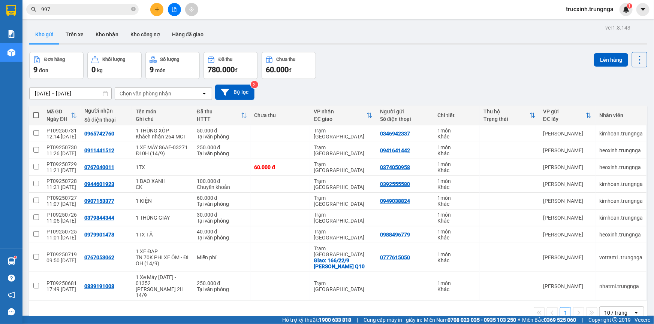
click at [80, 90] on input "[DATE] – [DATE]" at bounding box center [71, 94] width 82 height 12
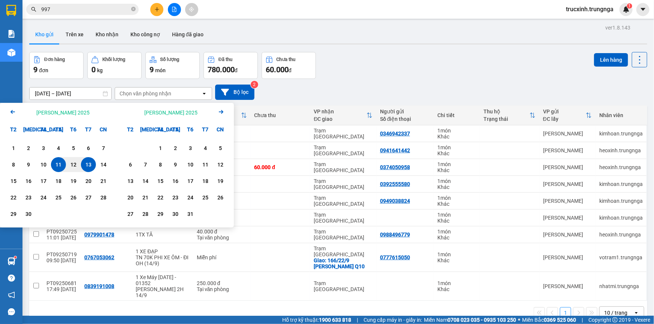
click at [12, 111] on icon "Previous month." at bounding box center [12, 112] width 4 height 4
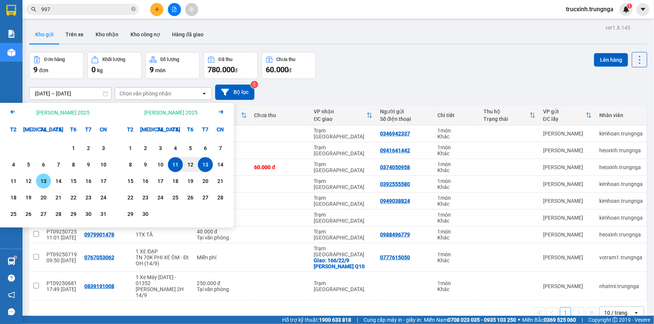
click at [41, 177] on div "13" at bounding box center [43, 181] width 10 height 9
click at [87, 91] on input "13/08/2025 – / /" at bounding box center [71, 94] width 82 height 12
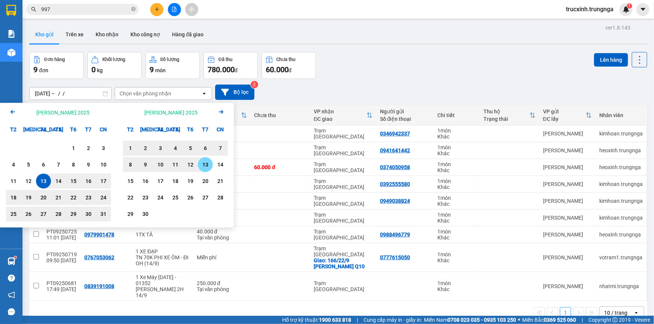
click at [206, 164] on div "13" at bounding box center [205, 164] width 10 height 9
type input "13/08/2025 – 13/09/2025"
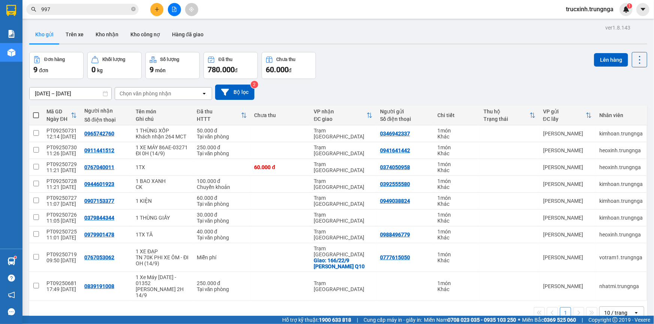
click at [93, 13] on input "997" at bounding box center [85, 9] width 88 height 8
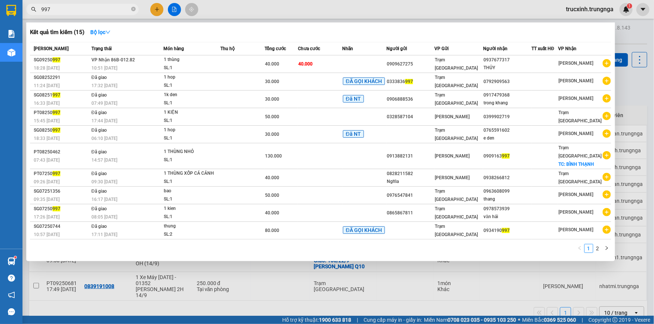
click at [93, 8] on input "997" at bounding box center [85, 9] width 88 height 8
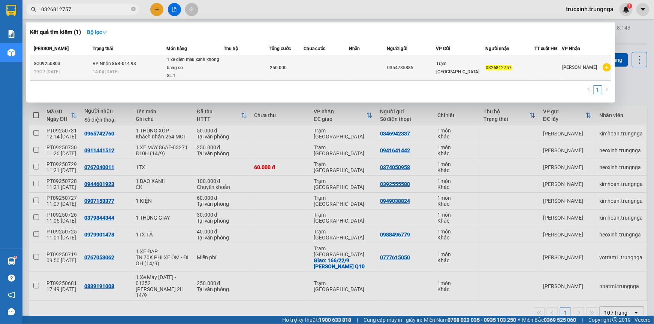
type input "0326812757"
click at [118, 63] on span "VP Nhận 86B-014.93" at bounding box center [114, 63] width 43 height 5
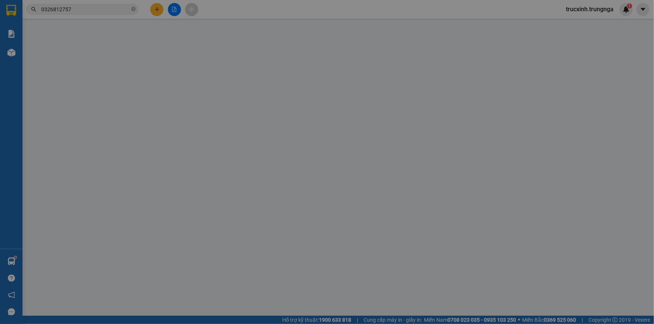
type input "0354785885"
type input "0326812757"
type input "250.000"
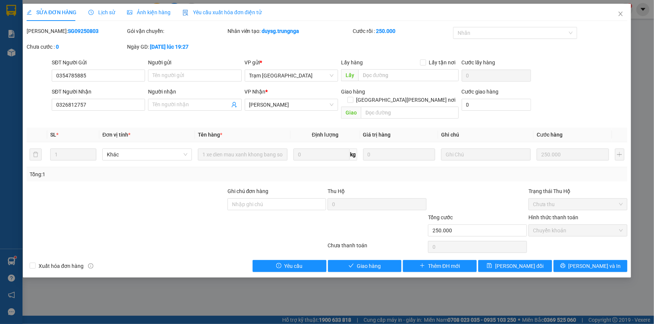
drag, startPoint x: 79, startPoint y: 31, endPoint x: 71, endPoint y: 33, distance: 7.6
click at [71, 33] on div "Mã ĐH: SG09250803" at bounding box center [76, 31] width 99 height 8
drag, startPoint x: 45, startPoint y: 30, endPoint x: 87, endPoint y: 30, distance: 42.3
click at [87, 30] on div "Mã ĐH: SG09250803" at bounding box center [76, 31] width 99 height 8
copy b "SG09250803"
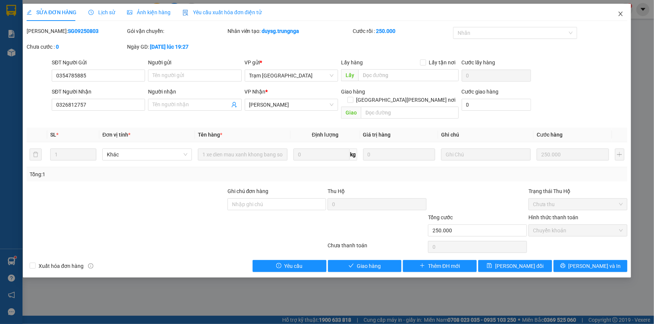
click at [625, 13] on span "Close" at bounding box center [620, 14] width 21 height 21
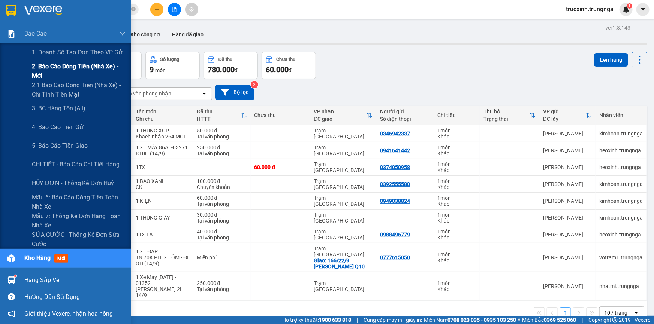
click at [61, 64] on span "2. Báo cáo dòng tiền (nhà xe) - mới" at bounding box center [79, 71] width 94 height 19
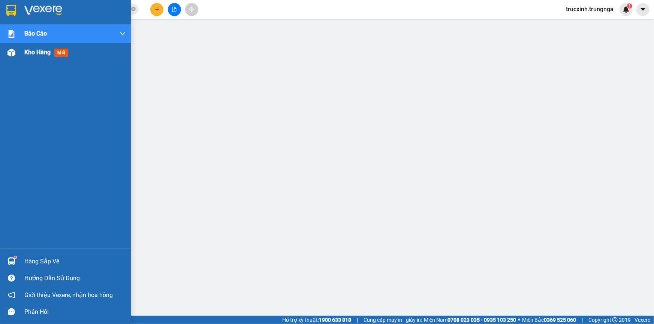
click at [36, 53] on span "Kho hàng" at bounding box center [37, 52] width 26 height 7
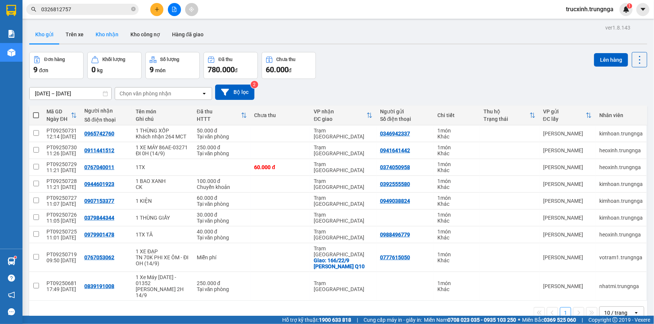
click at [108, 36] on button "Kho nhận" at bounding box center [107, 34] width 35 height 18
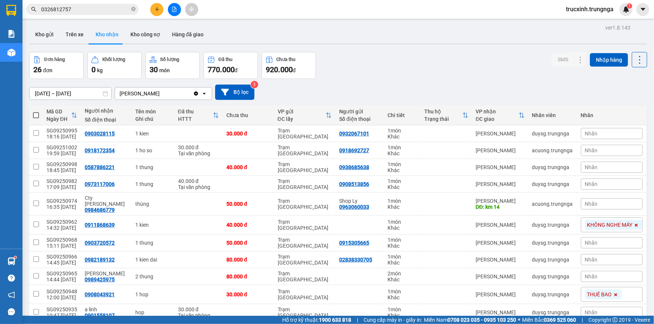
click at [43, 94] on input "12/08/2025 – 12/09/2025" at bounding box center [71, 94] width 82 height 12
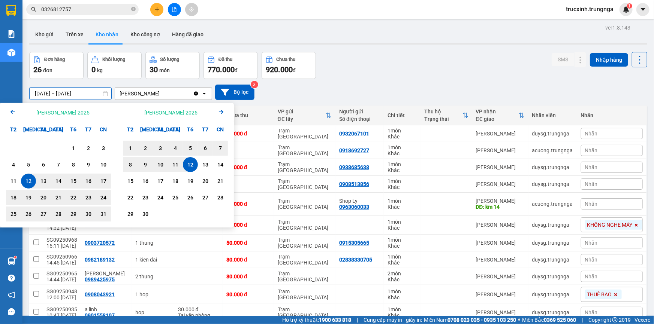
drag, startPoint x: 33, startPoint y: 181, endPoint x: 32, endPoint y: 177, distance: 4.6
click at [32, 181] on div "12" at bounding box center [28, 181] width 10 height 9
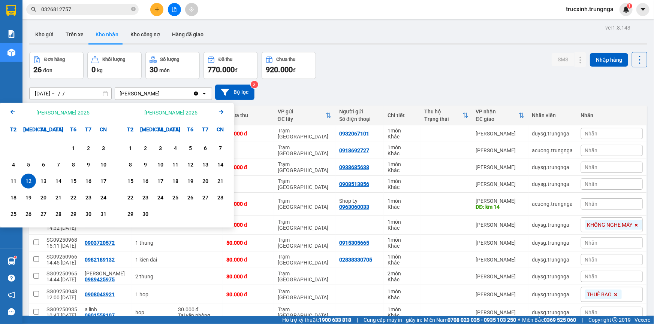
click at [80, 91] on input "12/08/2025 – / /" at bounding box center [71, 94] width 82 height 12
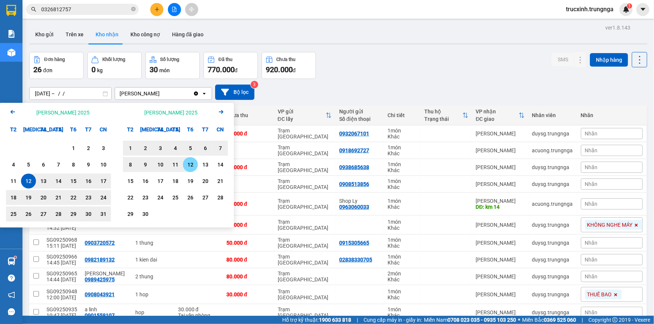
click at [189, 166] on div "12" at bounding box center [190, 164] width 10 height 9
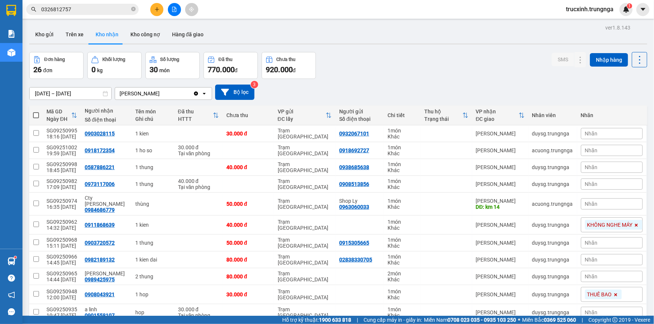
click at [43, 93] on input "12/08/2025 – 12/09/2025" at bounding box center [71, 94] width 82 height 12
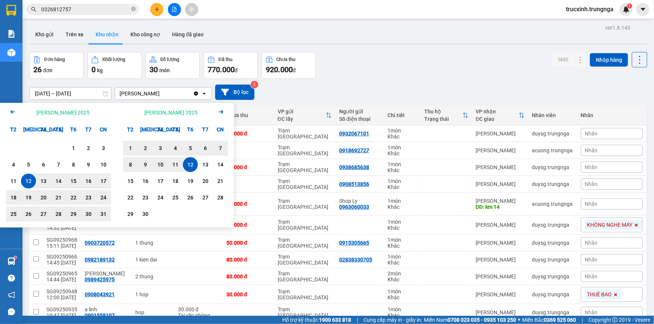
drag, startPoint x: 26, startPoint y: 179, endPoint x: 49, endPoint y: 146, distance: 40.4
click at [26, 179] on div "12" at bounding box center [28, 181] width 10 height 9
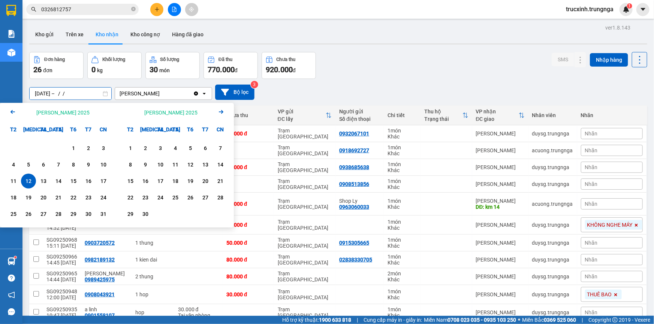
click at [77, 93] on input "12/08/2025 – / /" at bounding box center [71, 94] width 82 height 12
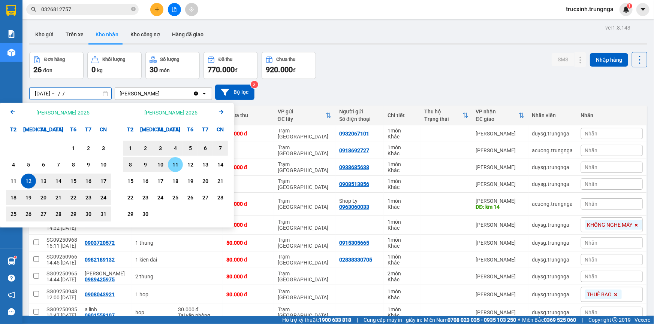
click at [177, 165] on div "11" at bounding box center [175, 164] width 10 height 9
type input "12/08/2025 – 11/09/2025"
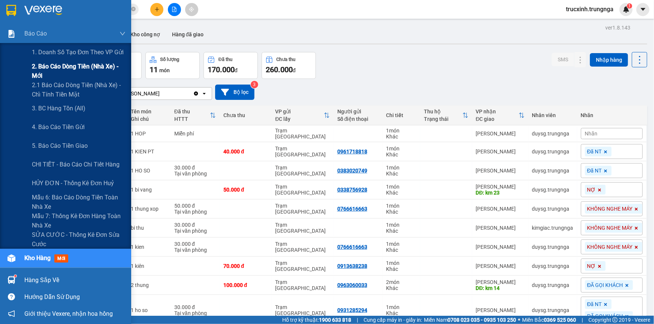
click at [57, 64] on span "2. Báo cáo dòng tiền (nhà xe) - mới" at bounding box center [79, 71] width 94 height 19
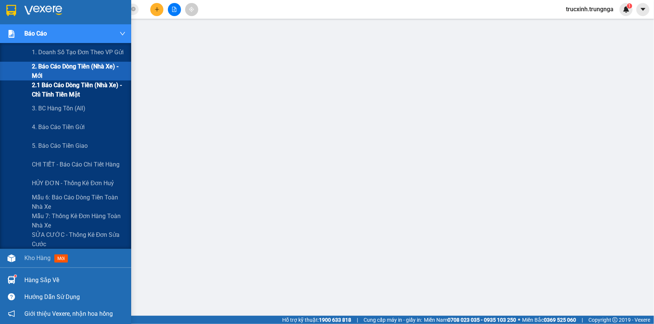
click at [61, 88] on span "2.1 Báo cáo dòng tiền (nhà xe) - chỉ tính tiền mặt" at bounding box center [79, 90] width 94 height 19
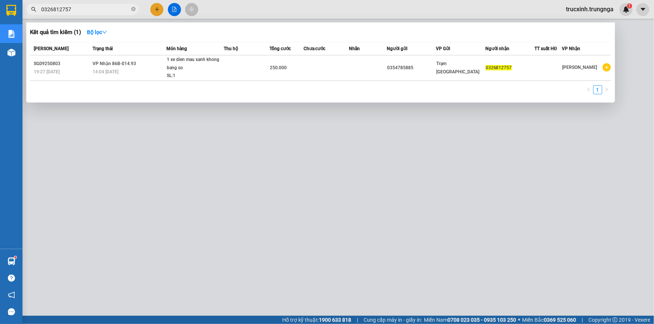
click at [90, 8] on input "0326812757" at bounding box center [85, 9] width 88 height 8
paste input "620"
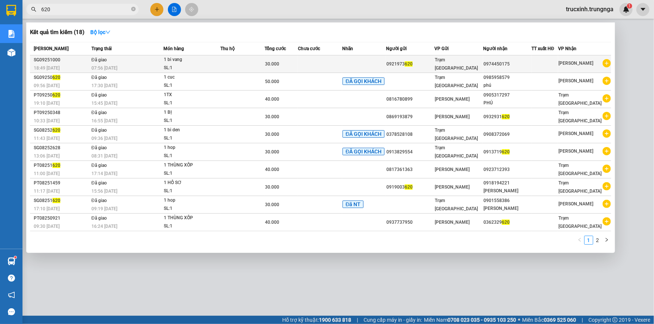
type input "620"
click at [203, 63] on div "1 bi vang" at bounding box center [192, 60] width 56 height 8
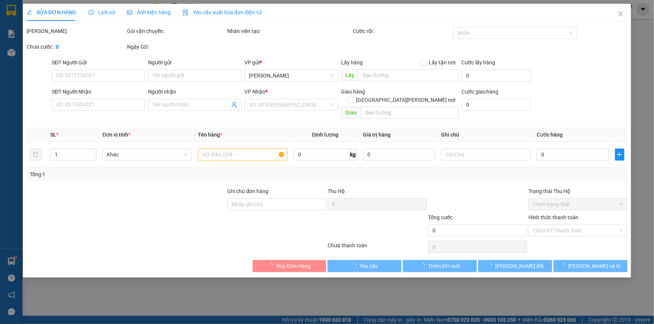
type input "0921973620"
type input "0974450175"
type input "30.000"
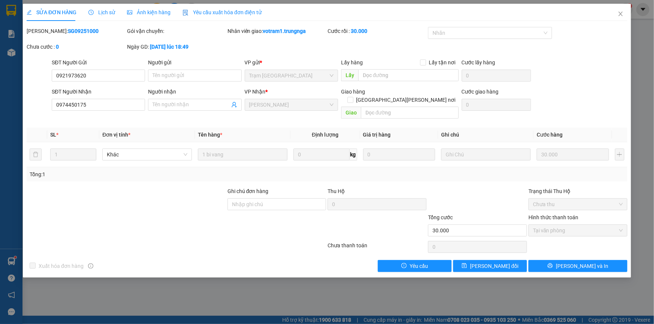
click at [103, 12] on span "Lịch sử" at bounding box center [101, 12] width 27 height 6
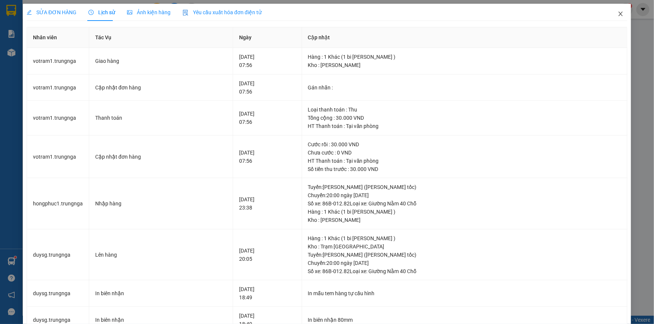
click at [613, 15] on span "Close" at bounding box center [620, 14] width 21 height 21
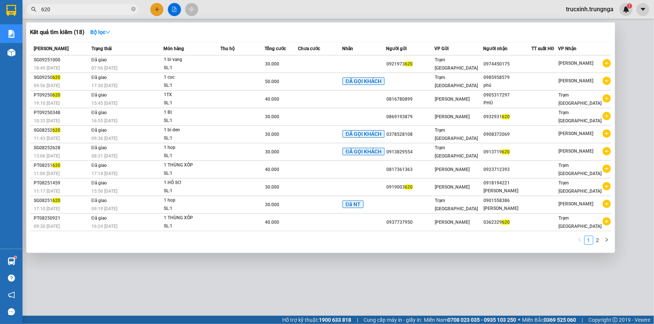
click at [91, 8] on input "620" at bounding box center [85, 9] width 88 height 8
click at [90, 7] on input "620" at bounding box center [85, 9] width 88 height 8
click at [78, 6] on input "620" at bounding box center [85, 9] width 88 height 8
click at [84, 9] on input "620" at bounding box center [85, 9] width 88 height 8
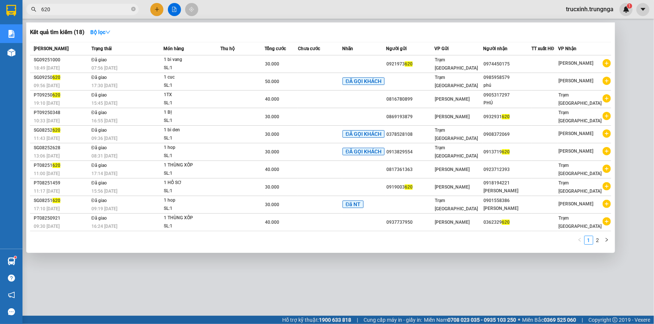
click at [73, 11] on input "620" at bounding box center [85, 9] width 88 height 8
type input "620"
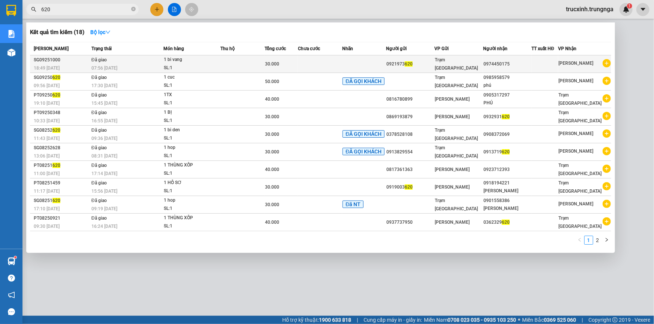
click at [161, 63] on td "Đã giao 07:56 - 13/09" at bounding box center [127, 64] width 74 height 18
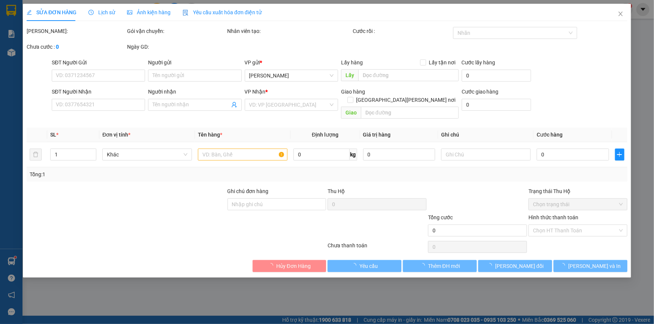
type input "0921973620"
type input "0974450175"
type input "30.000"
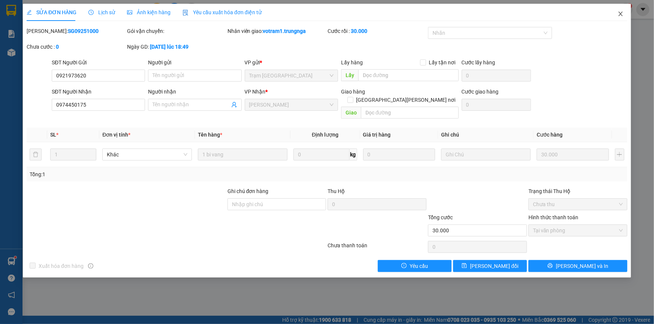
click at [620, 13] on icon "close" at bounding box center [620, 14] width 4 height 4
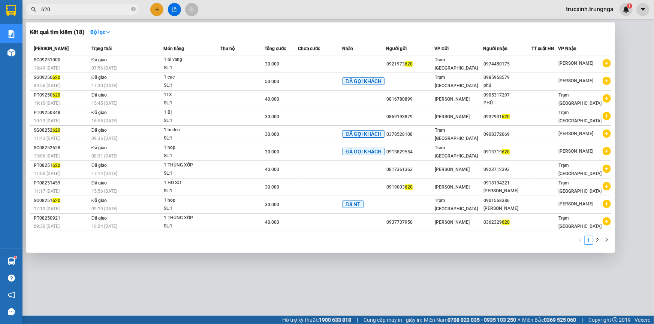
click at [90, 9] on input "620" at bounding box center [85, 9] width 88 height 8
